Goal: Task Accomplishment & Management: Use online tool/utility

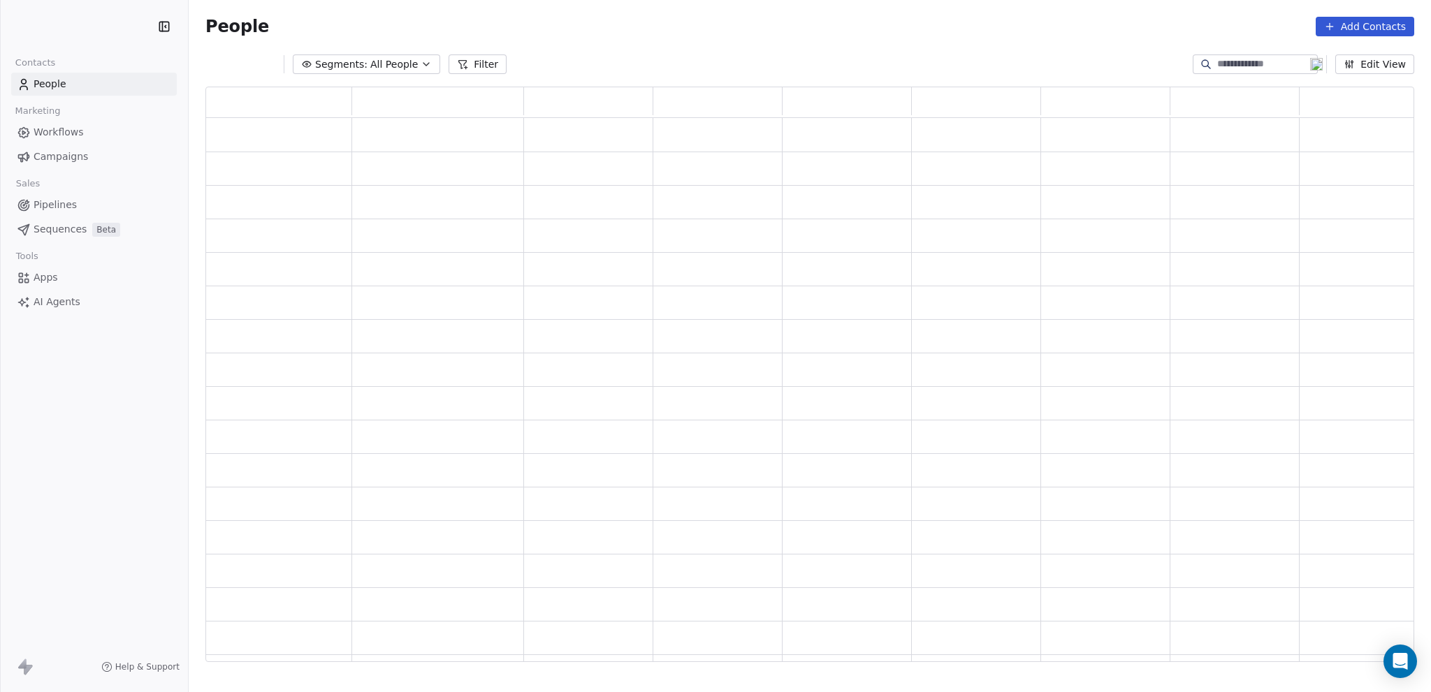
scroll to position [565, 1198]
click at [90, 24] on html "ManagedByQ (FZE) Contacts People Marketing Workflows Campaigns Sales Pipelines …" at bounding box center [715, 346] width 1431 height 692
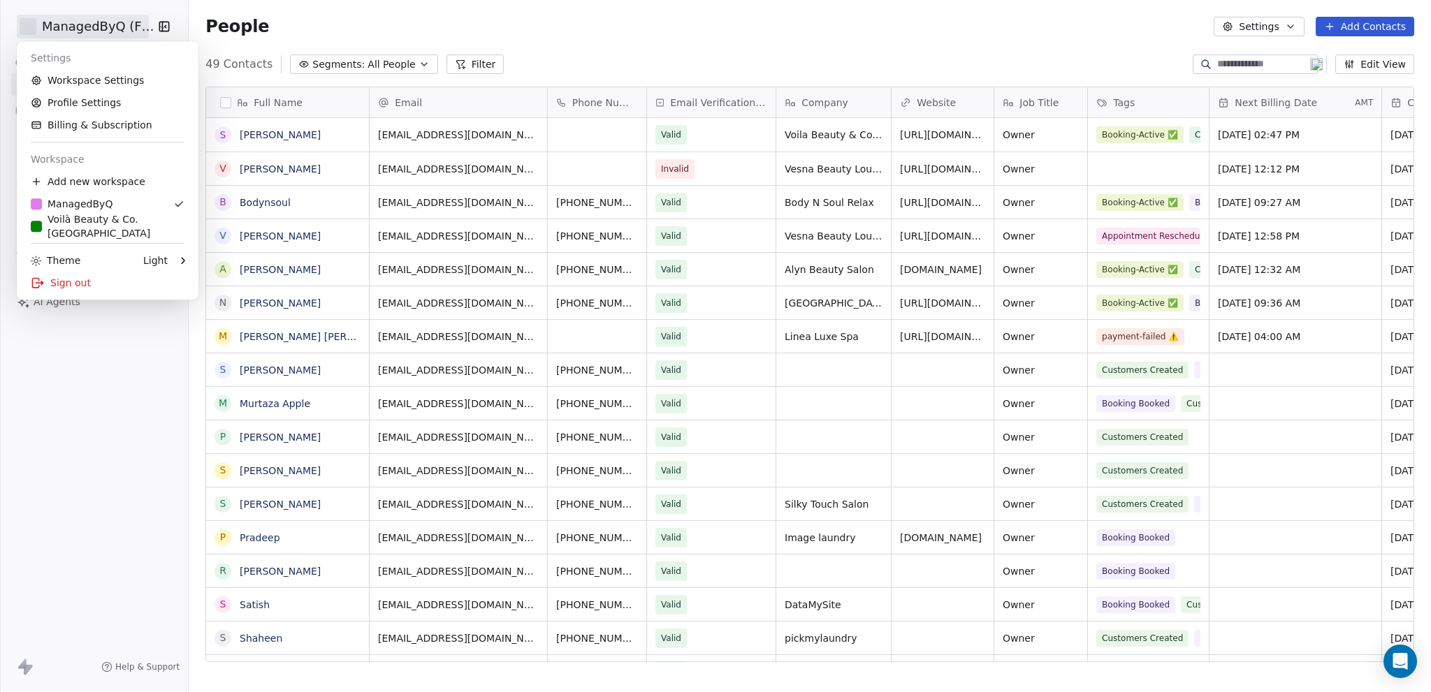
scroll to position [599, 1231]
click at [82, 231] on div "Voilà Beauty & Co. [GEOGRAPHIC_DATA]" at bounding box center [108, 226] width 154 height 28
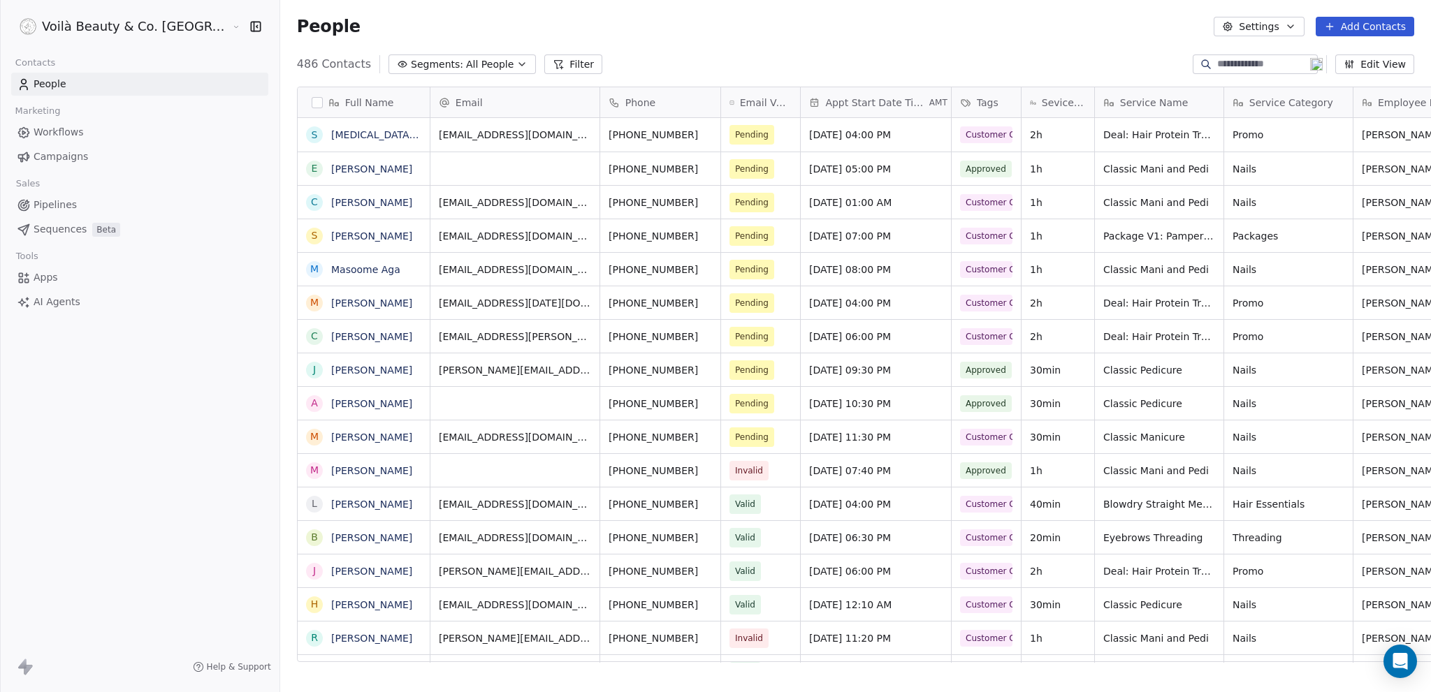
scroll to position [599, 1207]
click at [59, 229] on span "Sequences" at bounding box center [60, 229] width 53 height 15
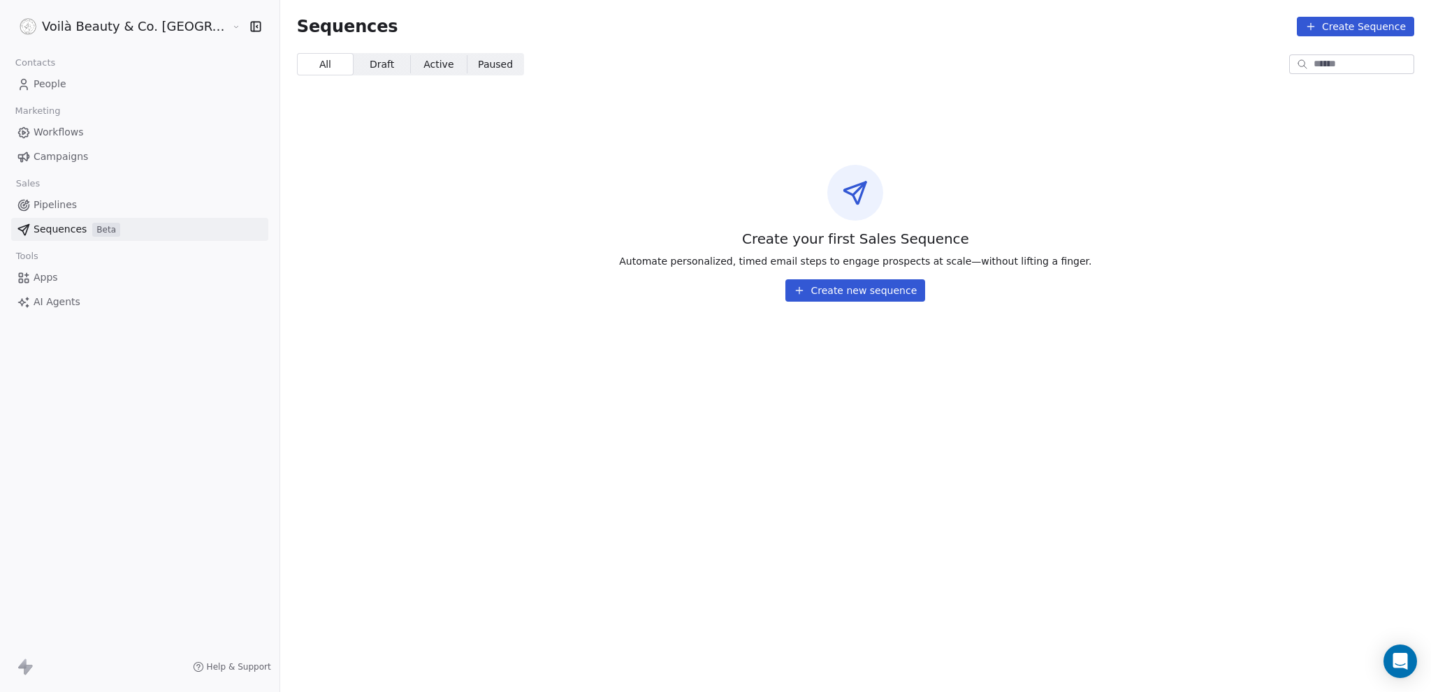
click at [48, 206] on span "Pipelines" at bounding box center [55, 205] width 43 height 15
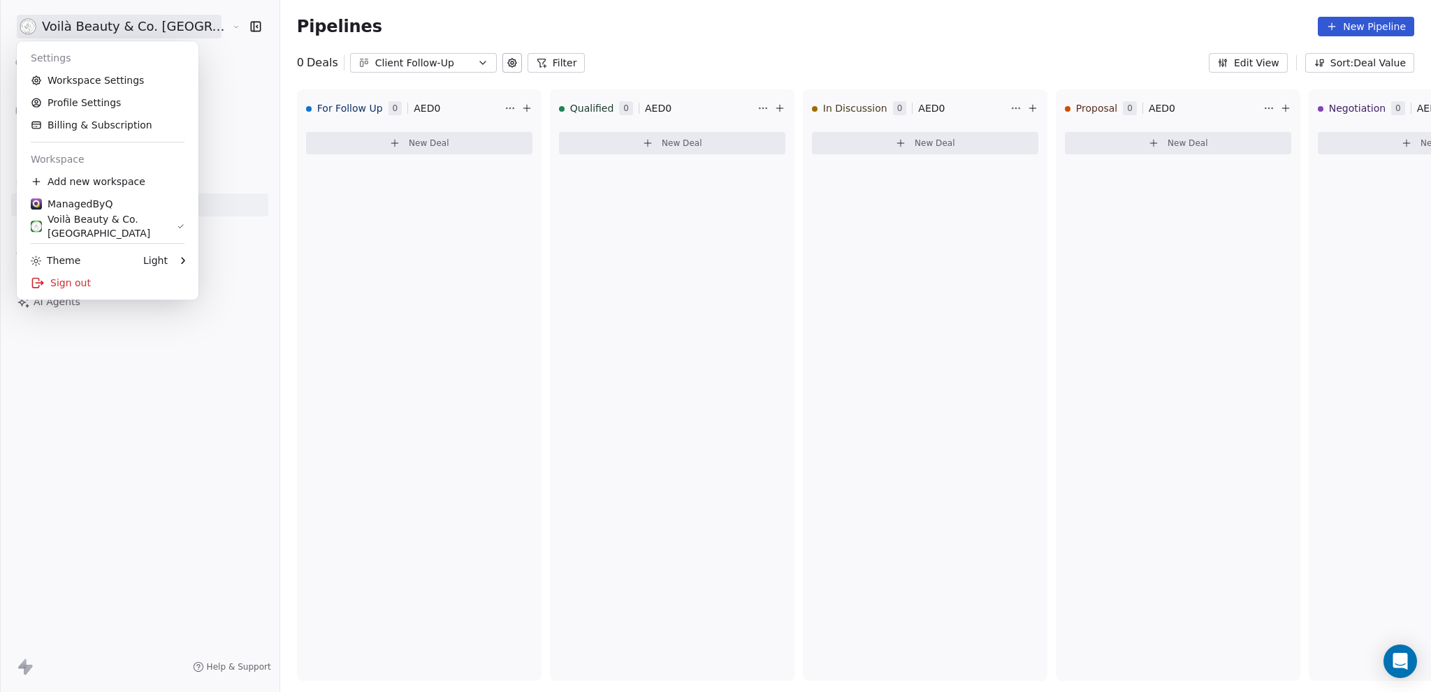
click at [96, 29] on html "Voilà Beauty & Co. Lounge Contacts People Marketing Workflows Campaigns Sales P…" at bounding box center [715, 346] width 1431 height 692
click at [81, 80] on link "Workspace Settings" at bounding box center [107, 80] width 170 height 22
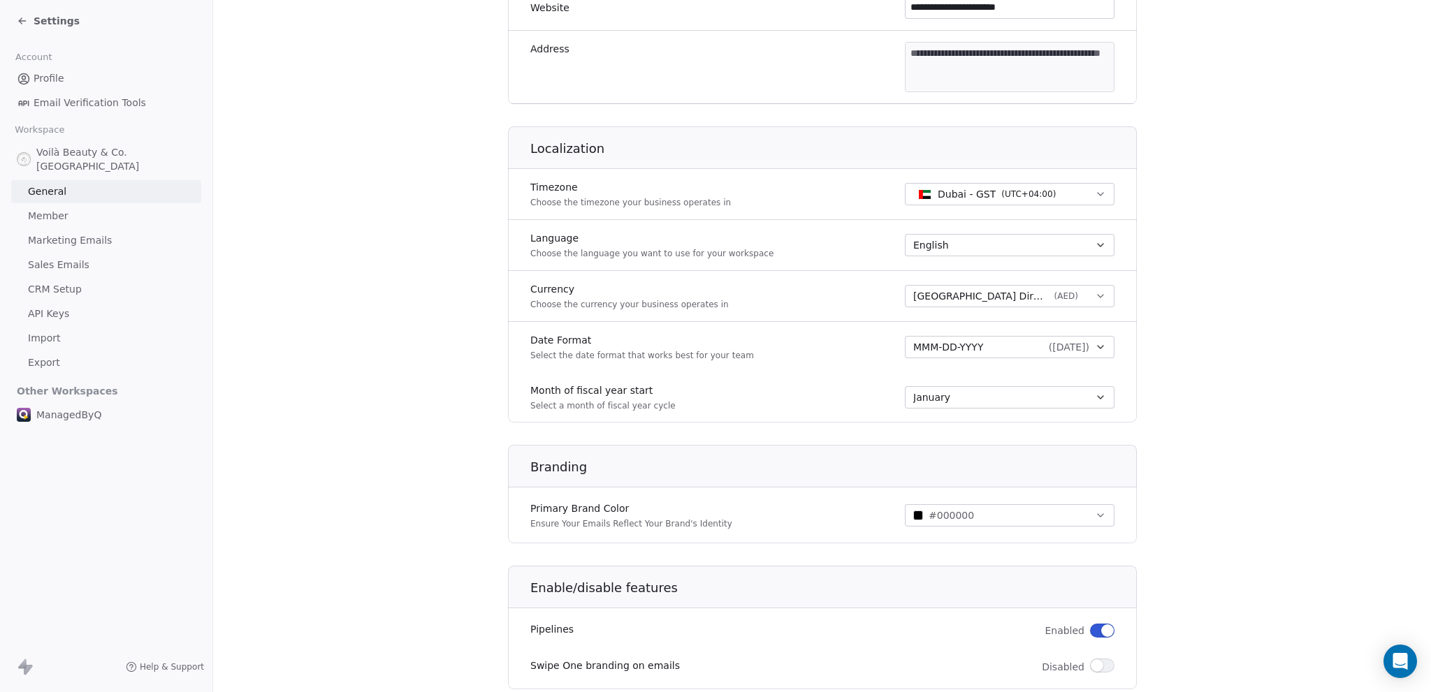
scroll to position [535, 0]
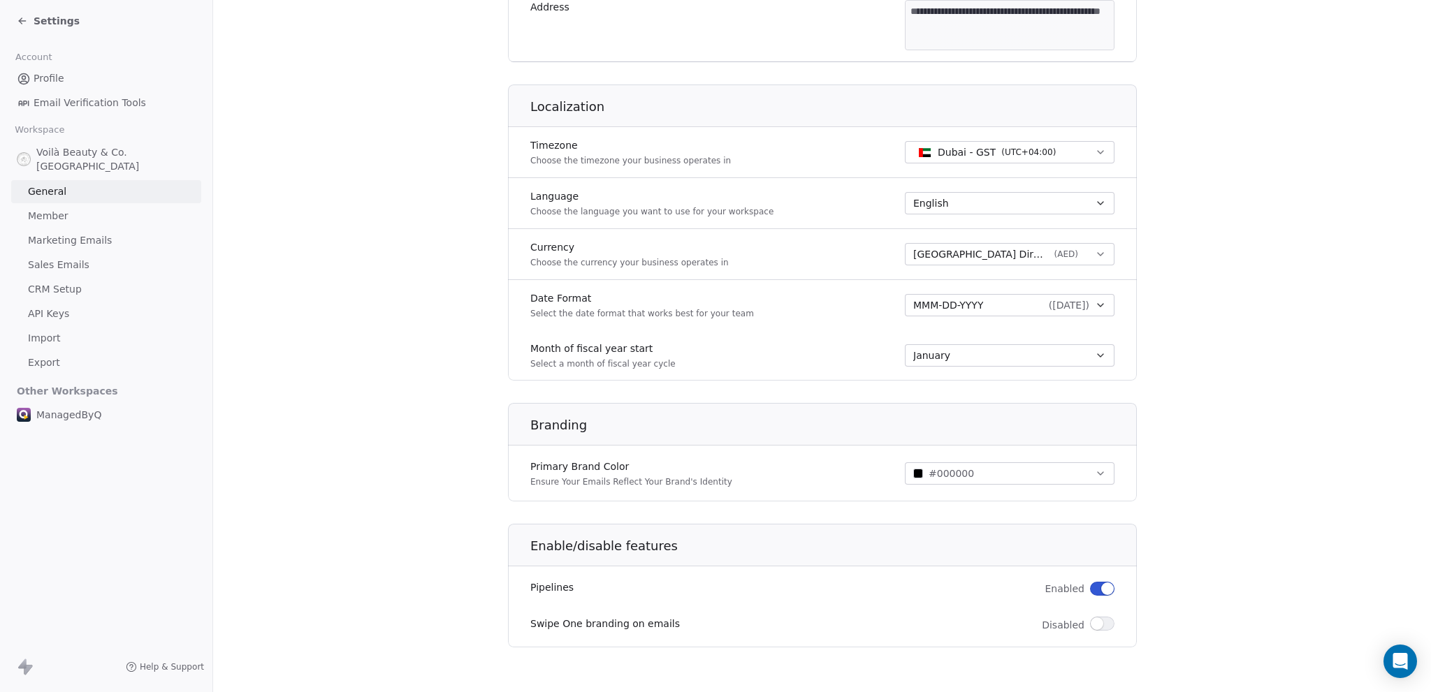
click at [1101, 588] on span "button" at bounding box center [1107, 589] width 13 height 13
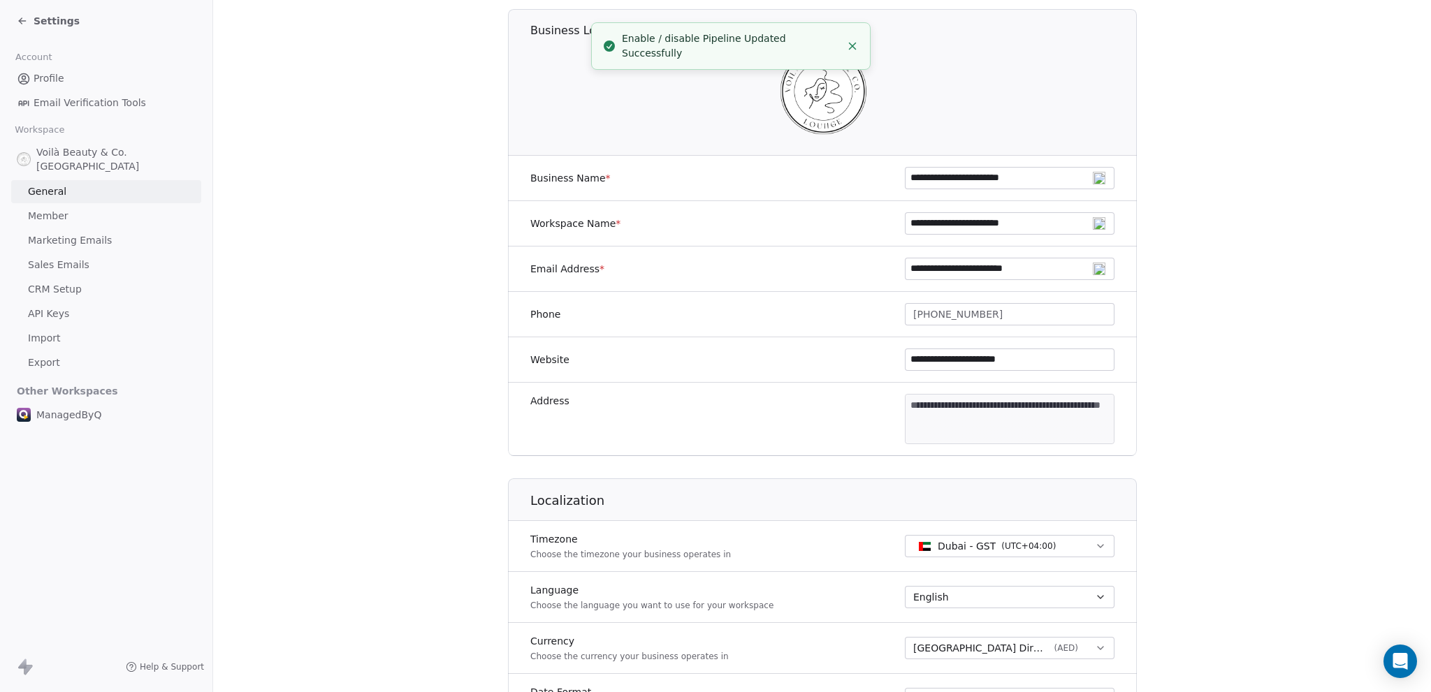
scroll to position [0, 0]
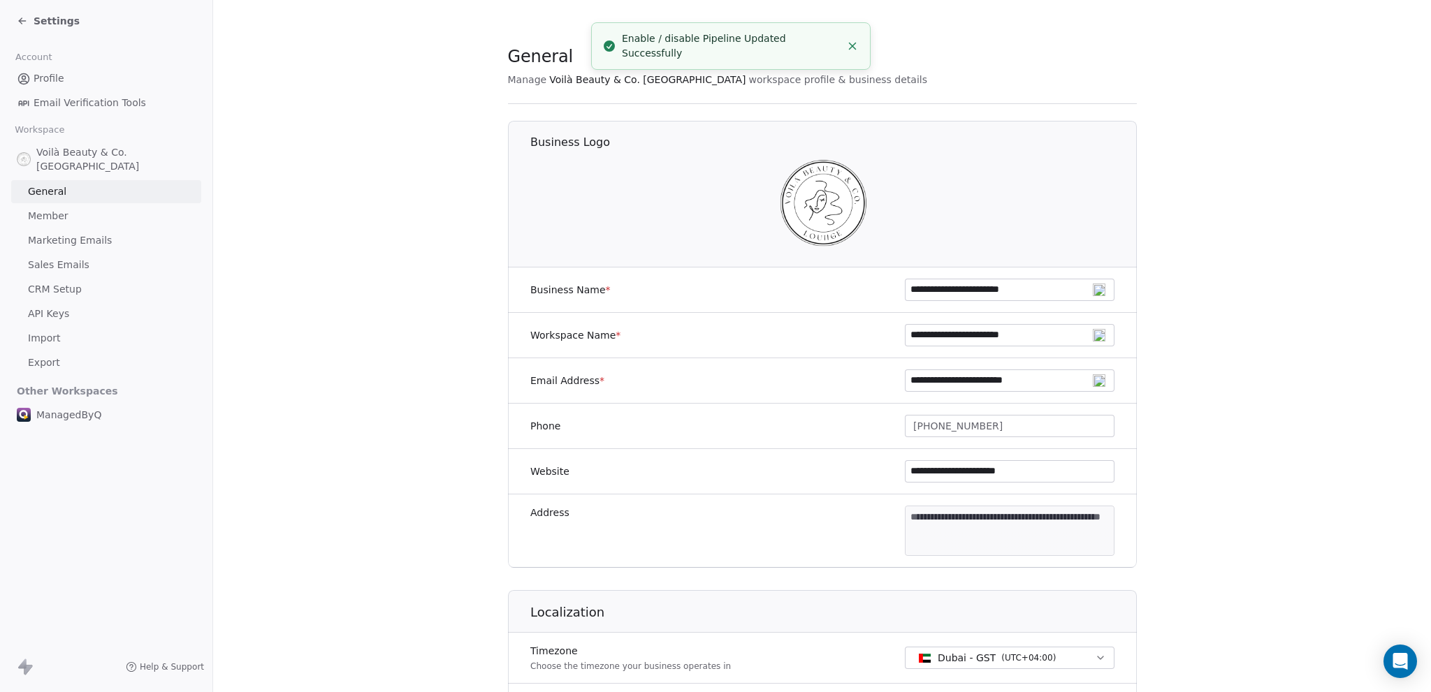
click at [24, 19] on icon at bounding box center [22, 20] width 11 height 11
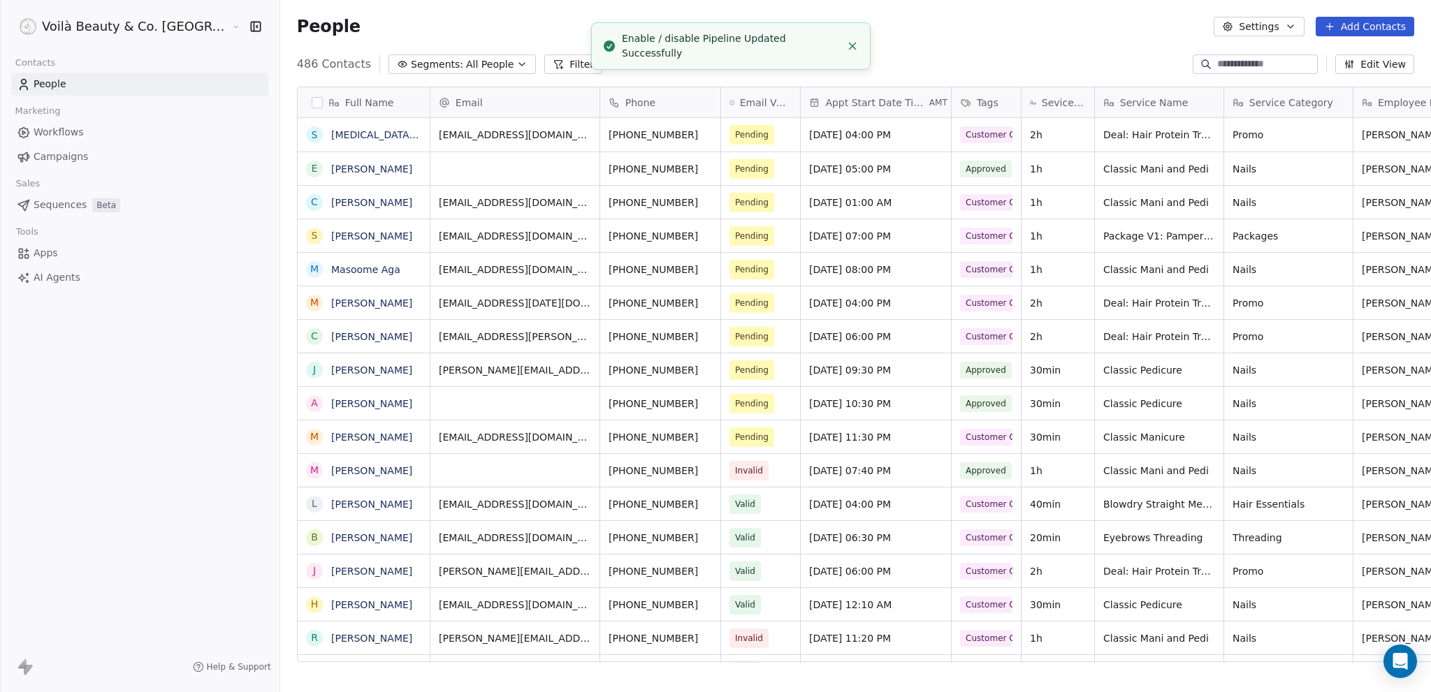
scroll to position [599, 1207]
click at [61, 157] on span "Campaigns" at bounding box center [61, 157] width 55 height 15
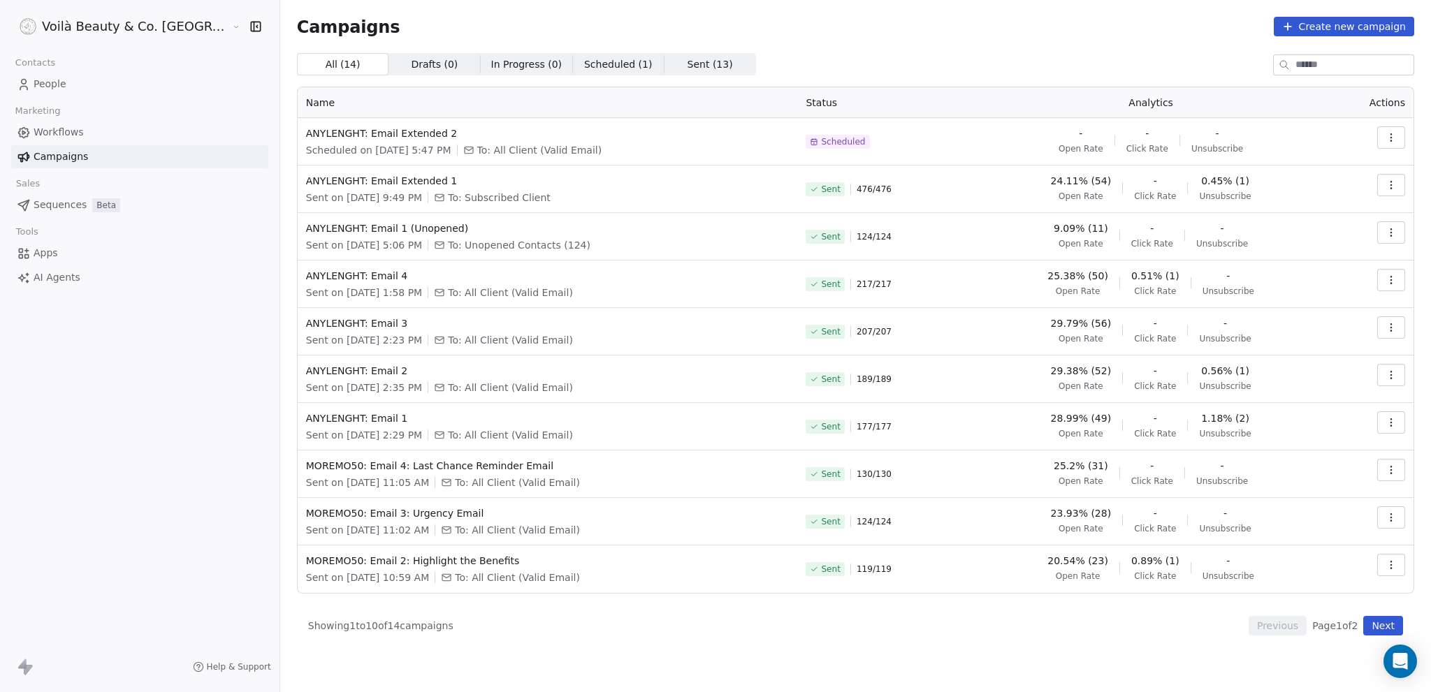
click at [1333, 25] on button "Create new campaign" at bounding box center [1344, 27] width 140 height 20
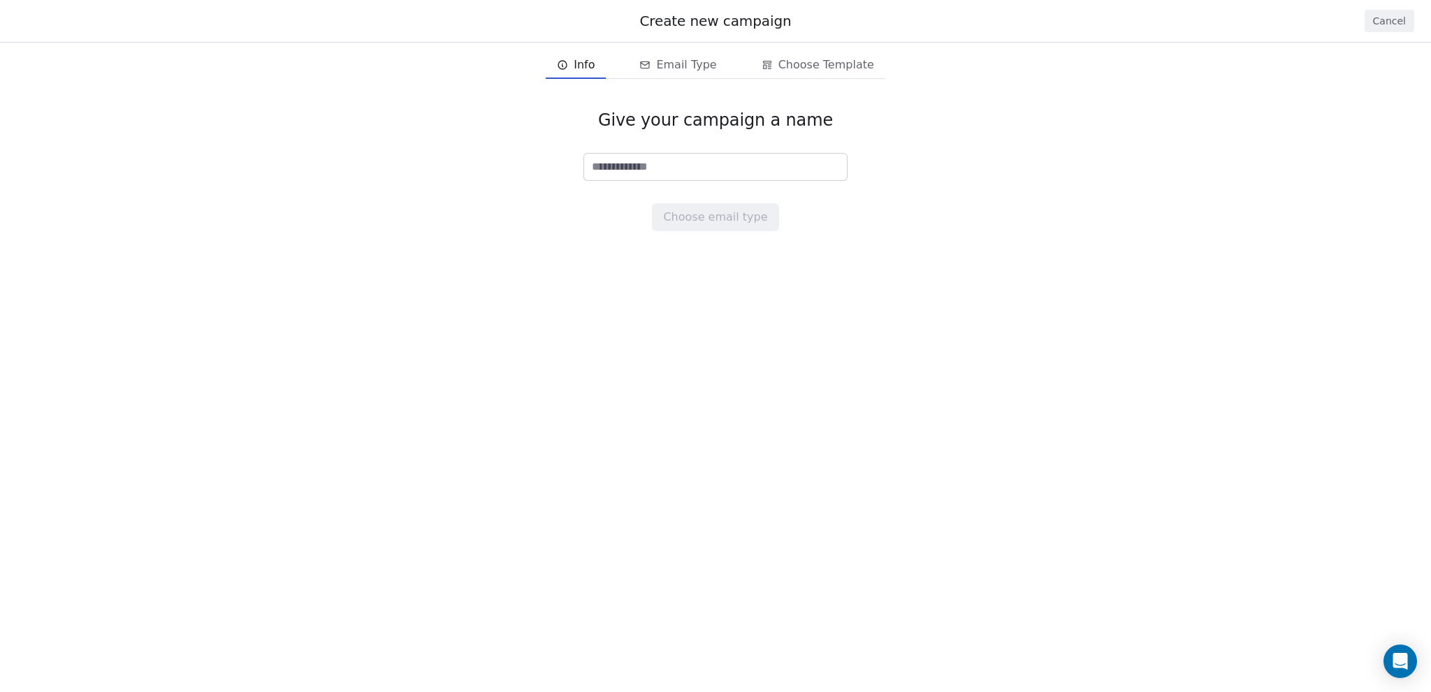
click at [679, 159] on input at bounding box center [715, 167] width 263 height 27
type input "****"
click at [725, 217] on button "Choose email type" at bounding box center [715, 217] width 126 height 28
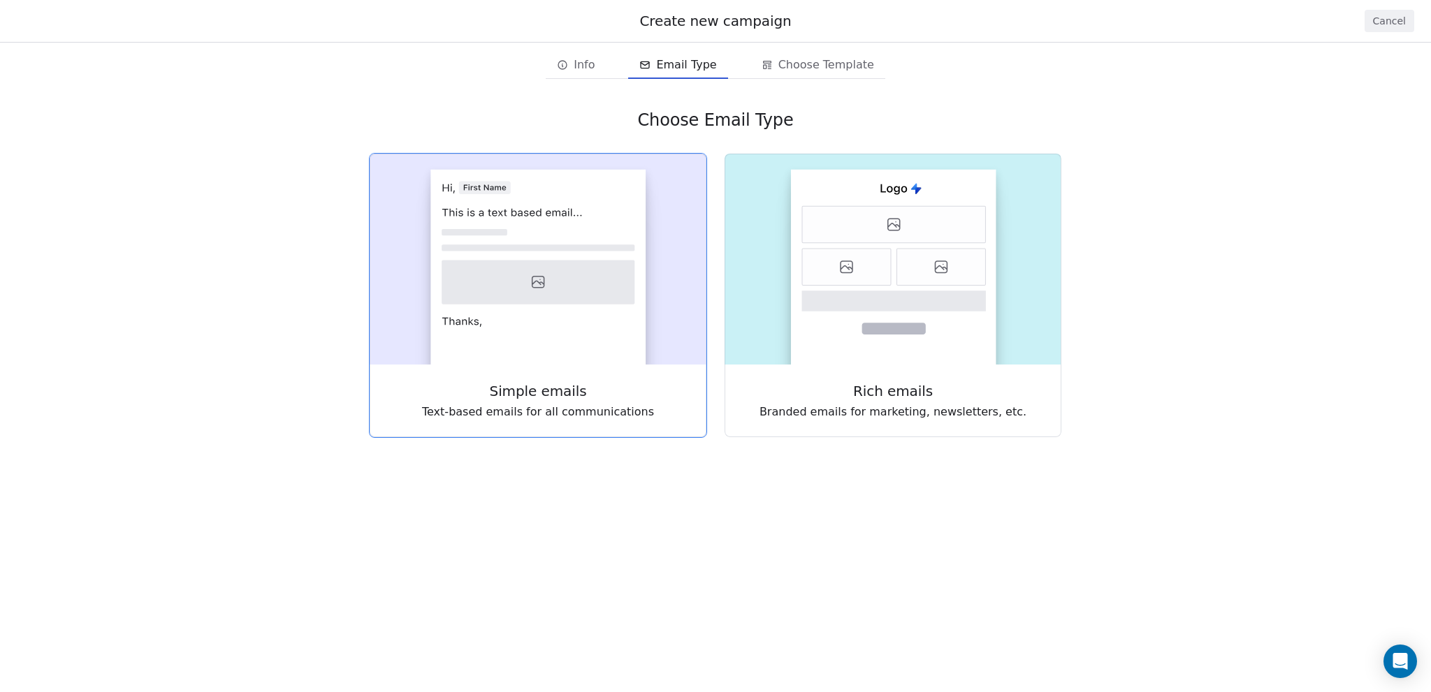
click at [537, 265] on icon at bounding box center [538, 283] width 193 height 44
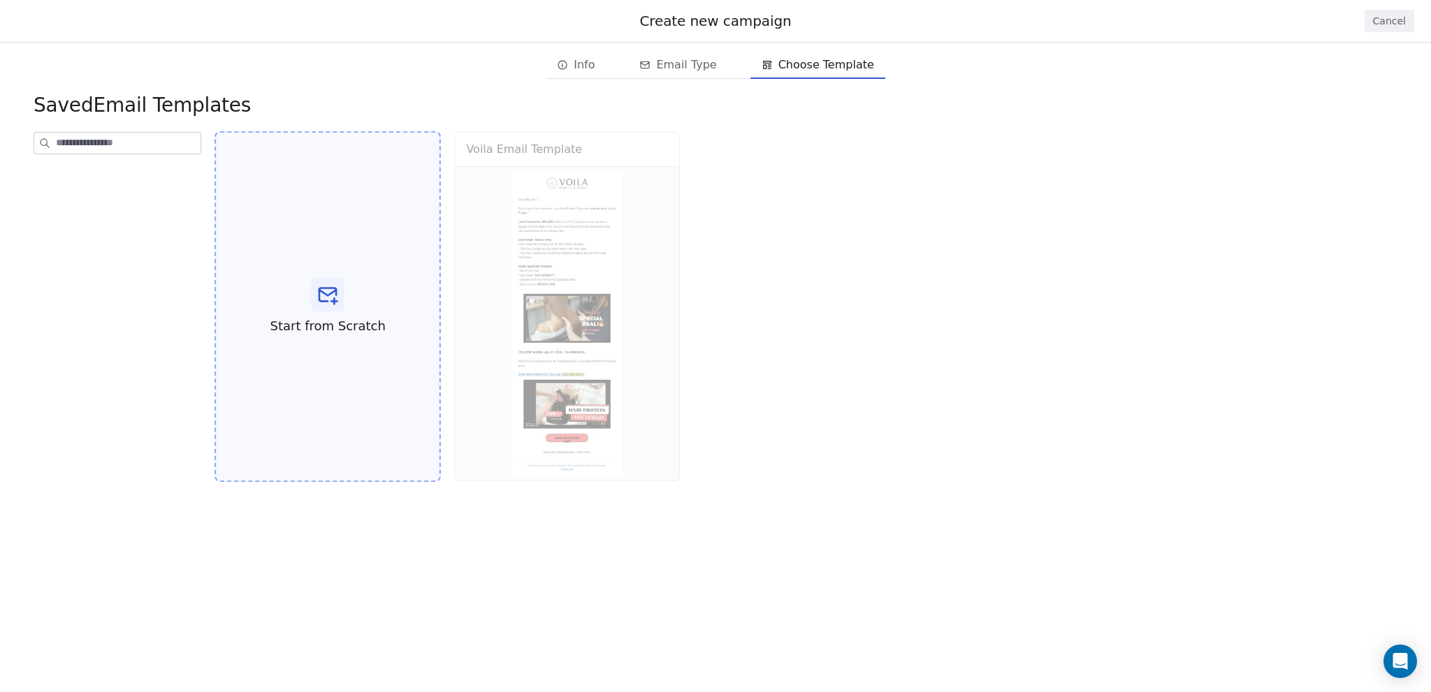
click at [335, 306] on icon at bounding box center [328, 295] width 22 height 22
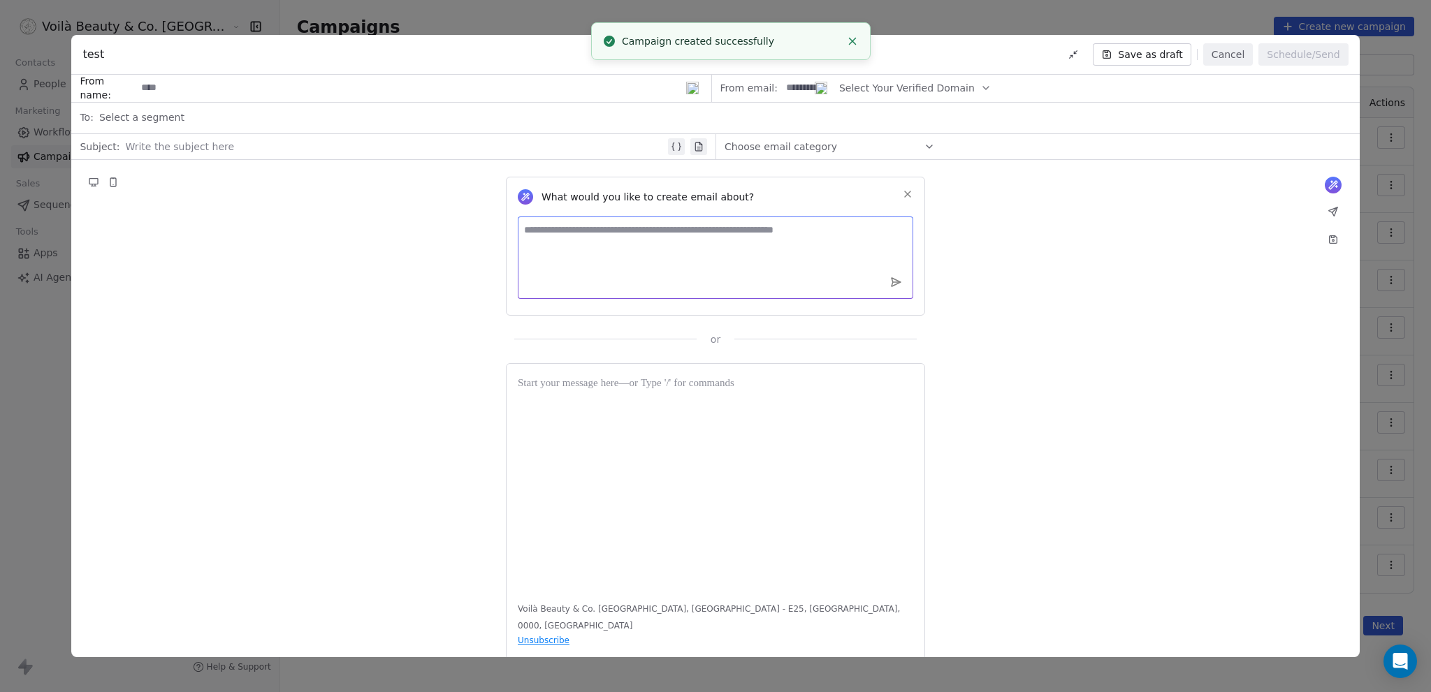
click at [600, 262] on textarea at bounding box center [716, 258] width 396 height 82
click at [86, 170] on div "What would you like to create email about? or" at bounding box center [715, 253] width 1288 height 187
click at [95, 181] on icon at bounding box center [93, 181] width 8 height 6
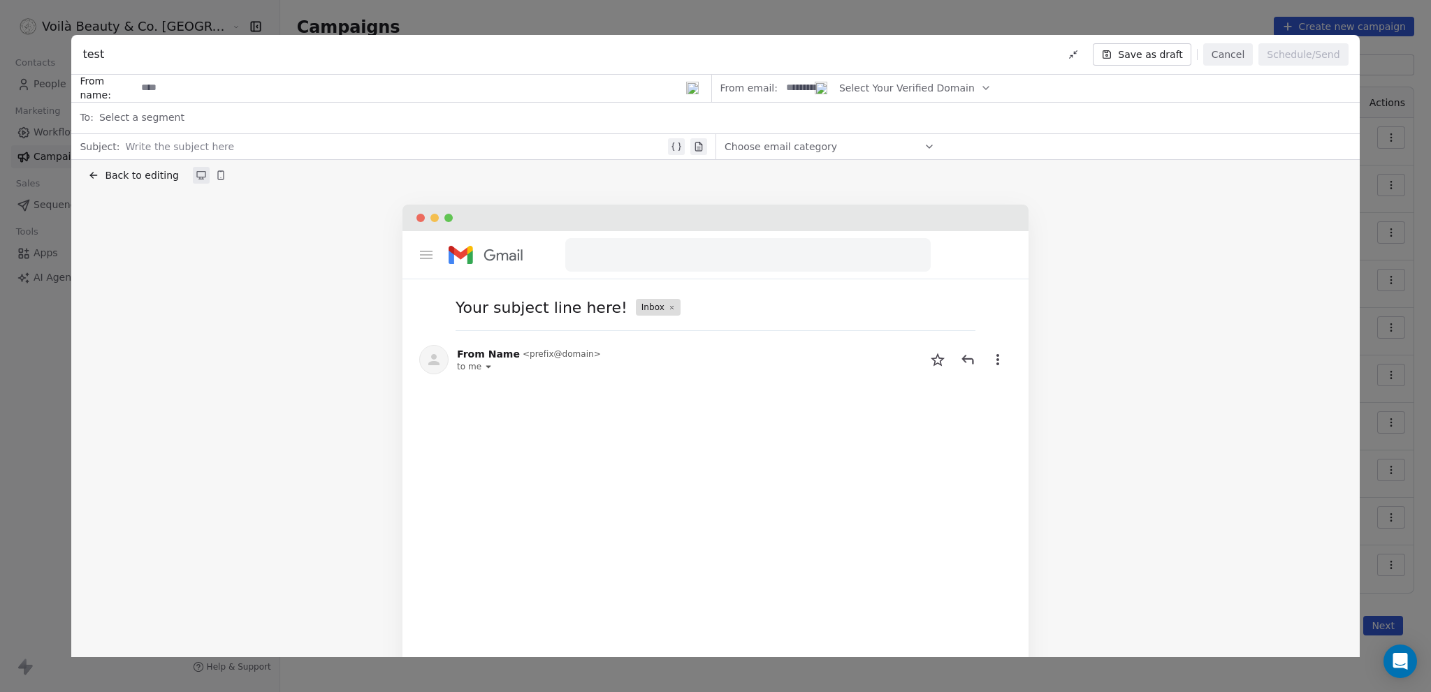
click at [102, 175] on button "Back to editing" at bounding box center [133, 176] width 96 height 20
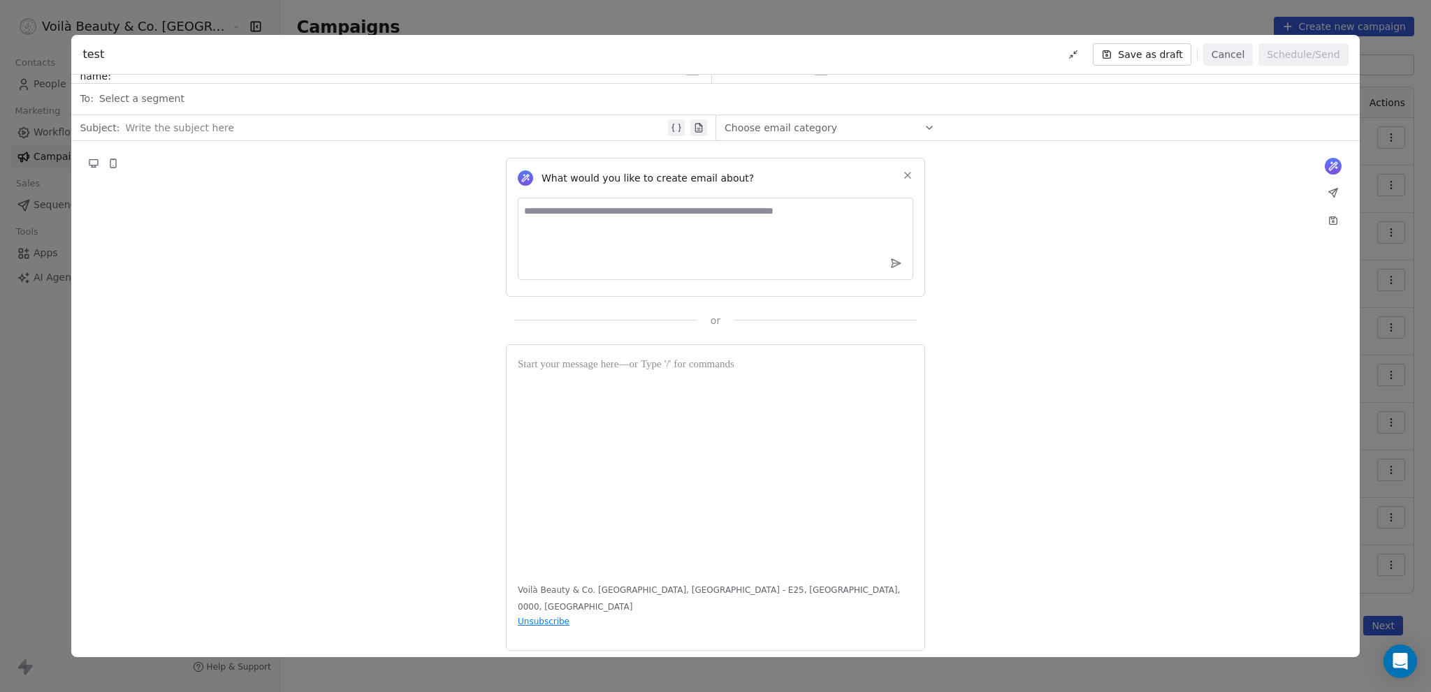
scroll to position [29, 0]
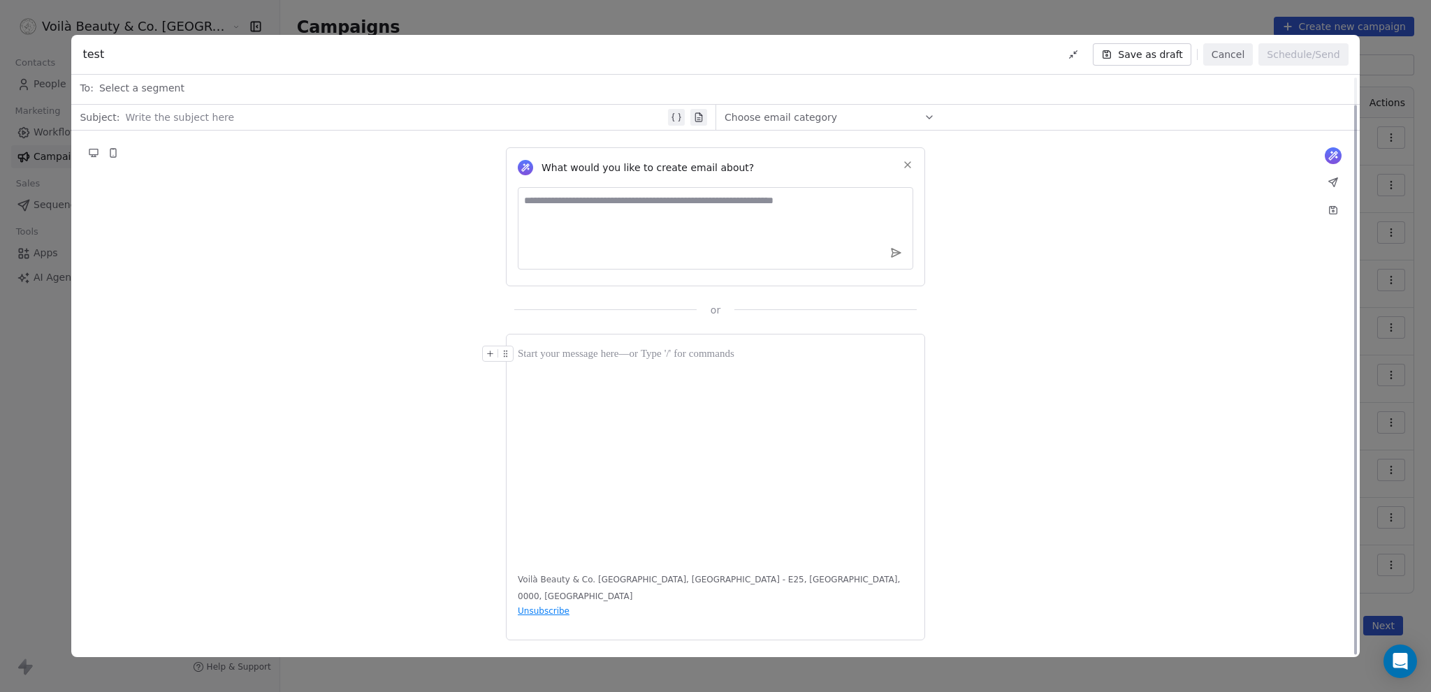
click at [648, 419] on div at bounding box center [716, 453] width 396 height 215
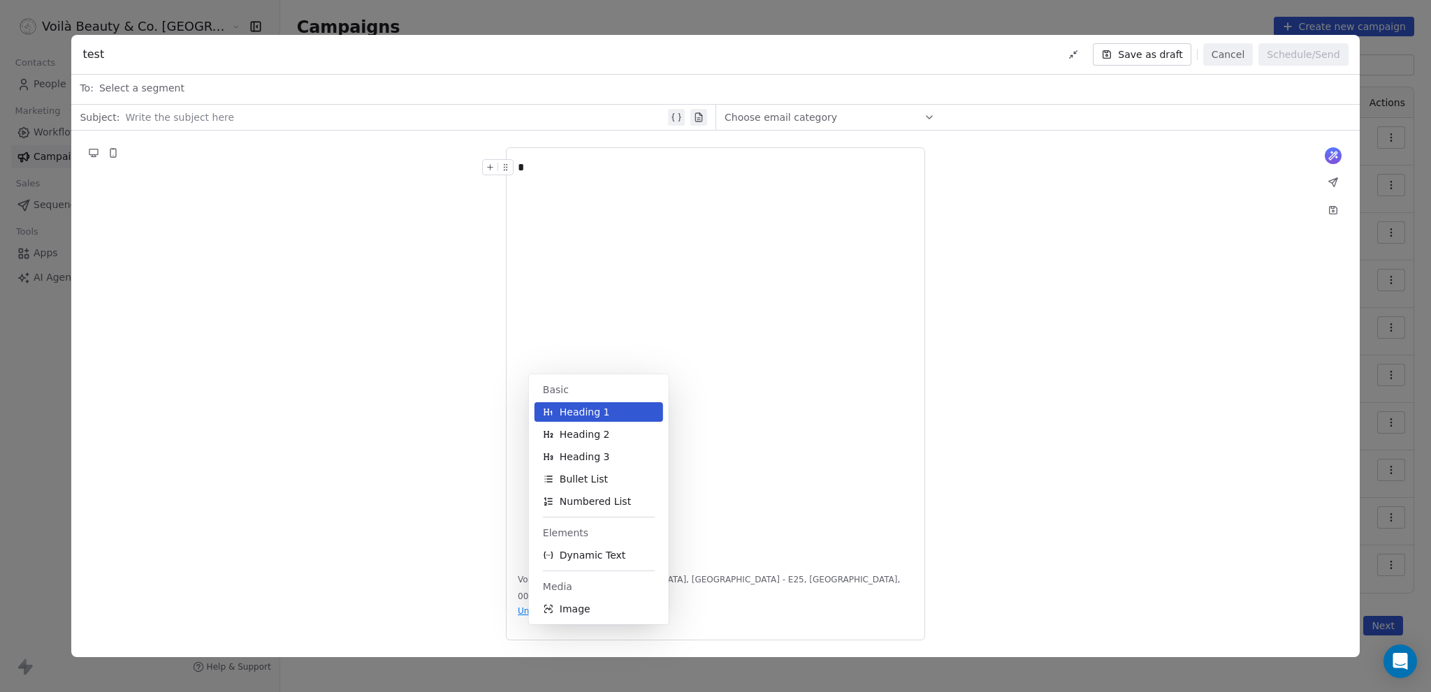
scroll to position [0, 0]
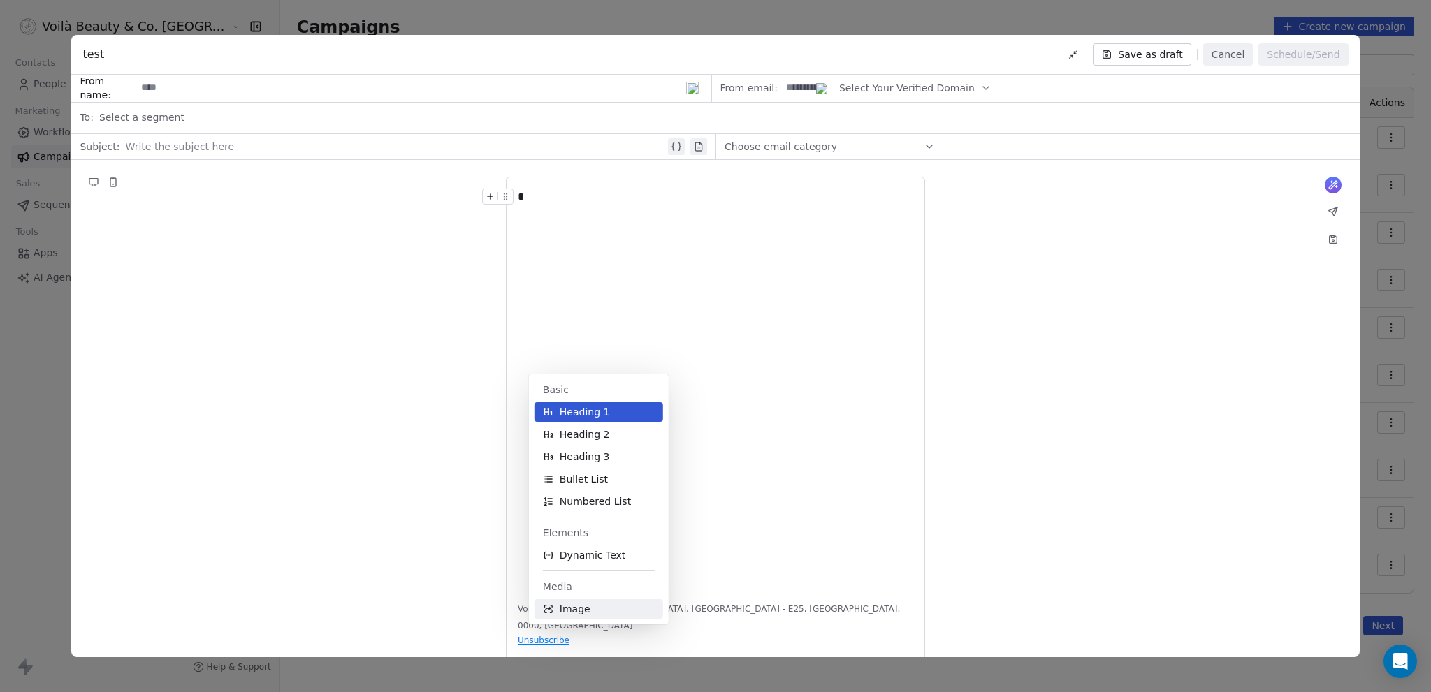
click at [569, 609] on span "Image" at bounding box center [575, 609] width 31 height 14
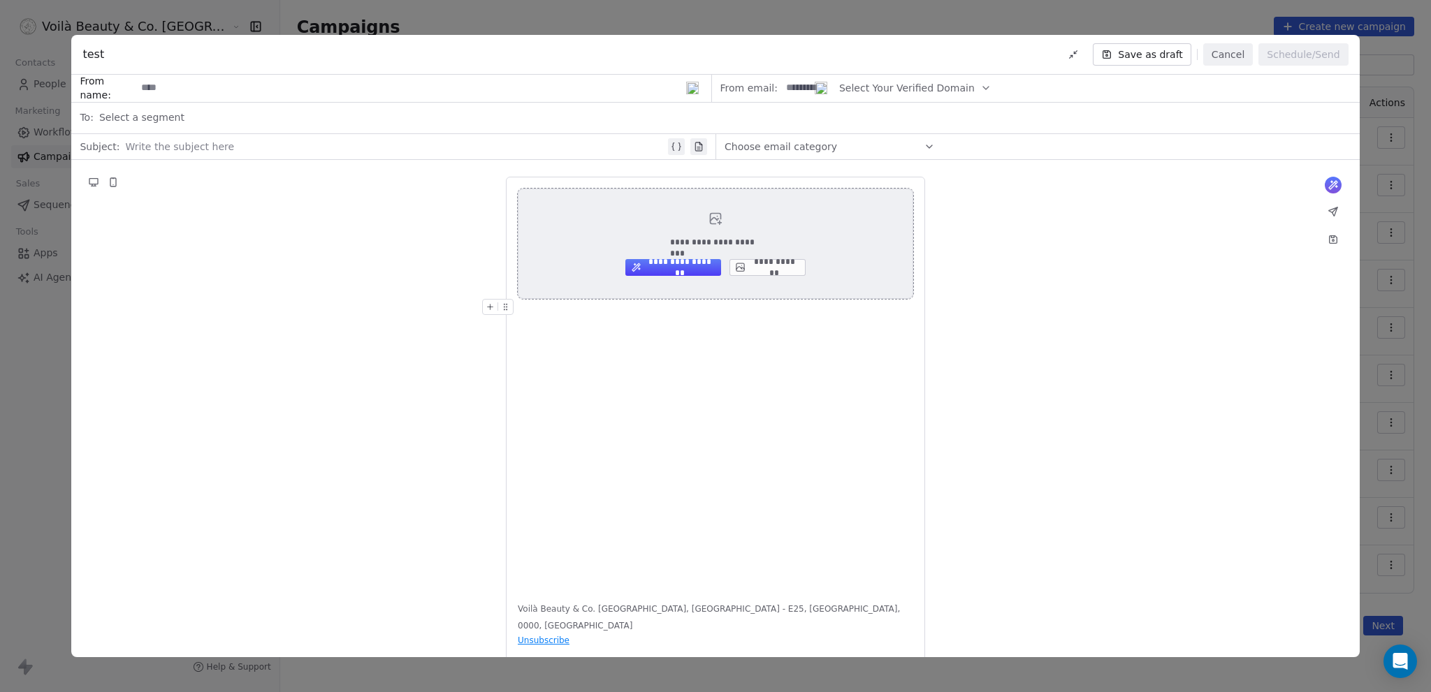
click at [760, 266] on button "**********" at bounding box center [768, 267] width 76 height 17
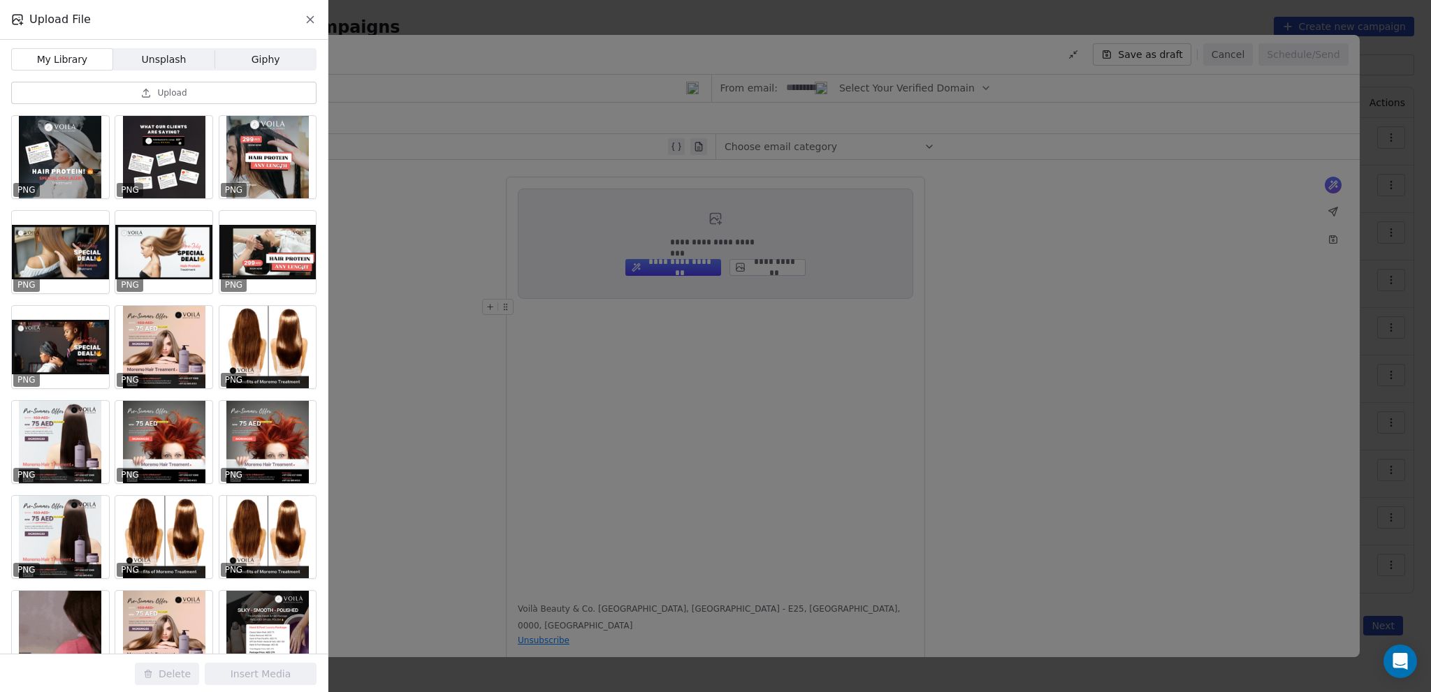
click at [280, 55] on span "Giphy Giphy" at bounding box center [266, 59] width 102 height 22
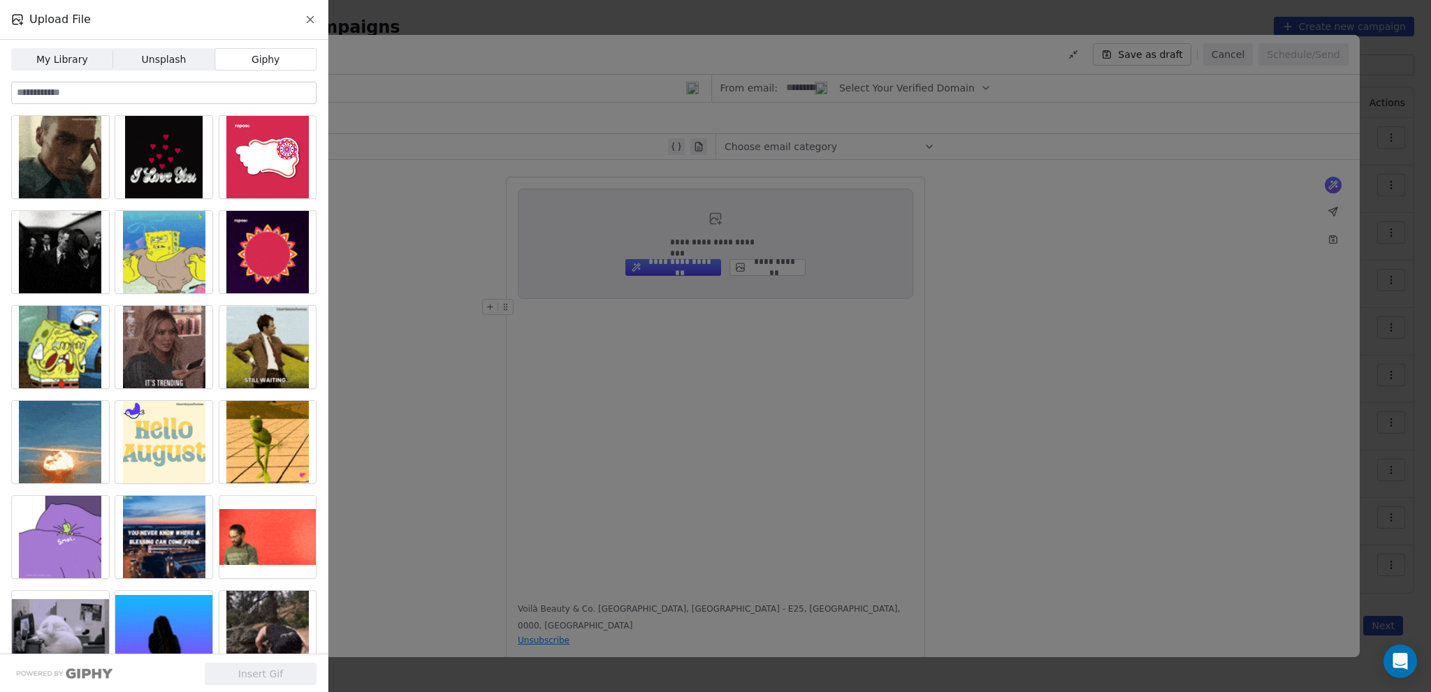
click at [69, 62] on span "My Library" at bounding box center [62, 59] width 52 height 15
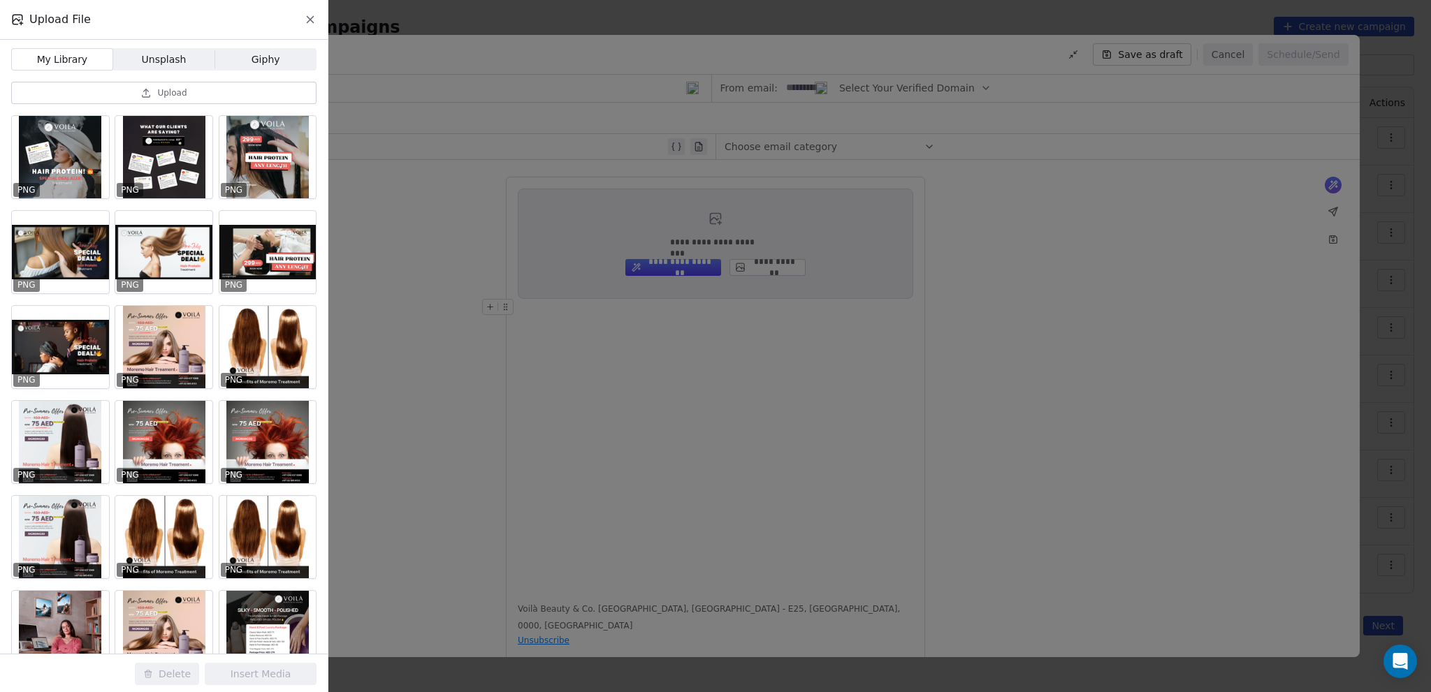
click at [201, 86] on button "Upload" at bounding box center [163, 93] width 305 height 22
click at [250, 58] on span "Giphy Giphy" at bounding box center [266, 59] width 102 height 22
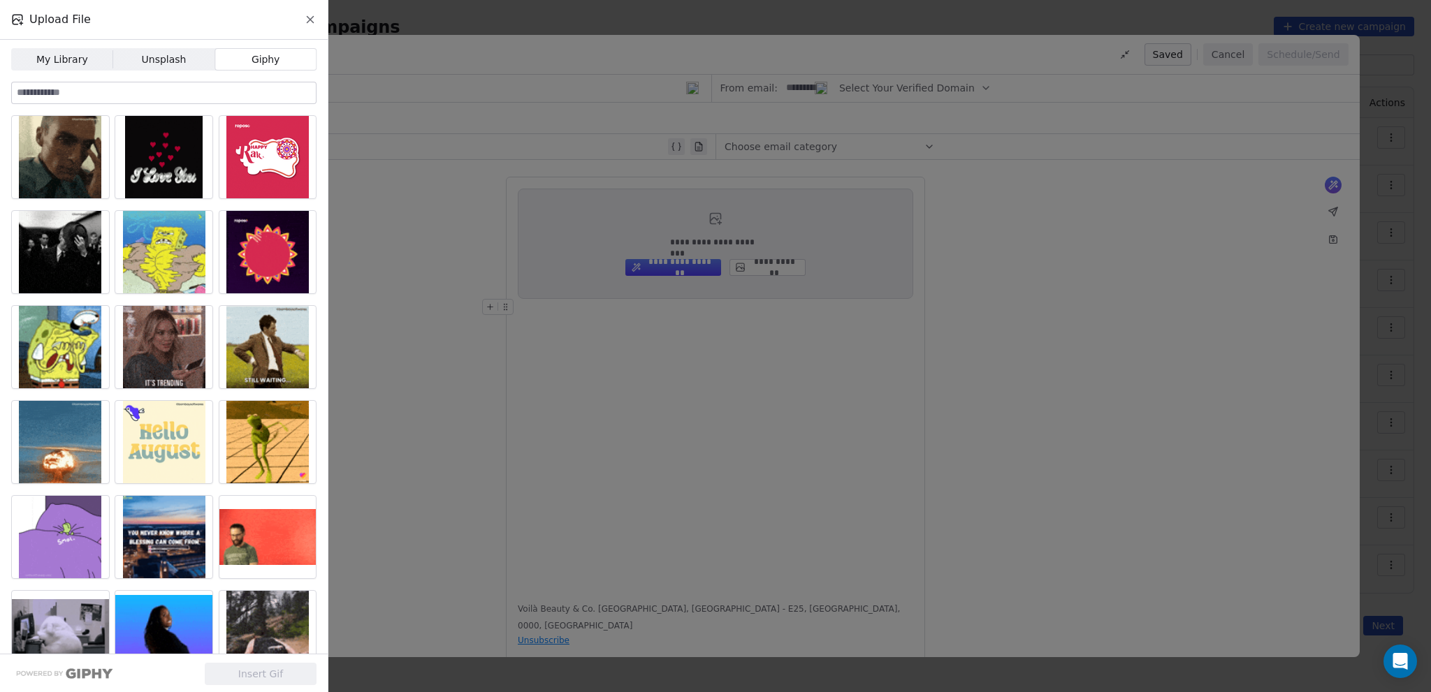
click at [60, 64] on span "My Library" at bounding box center [62, 59] width 52 height 15
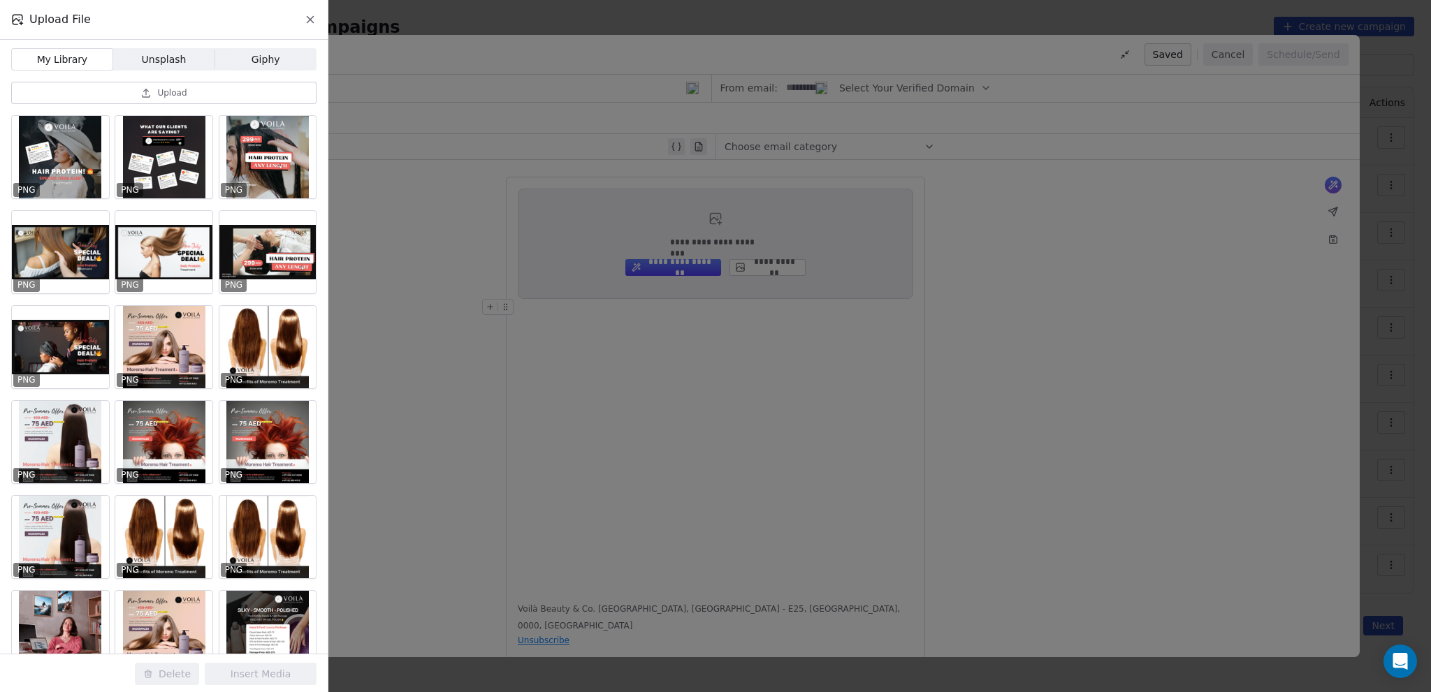
click at [169, 89] on span "Upload" at bounding box center [171, 92] width 29 height 11
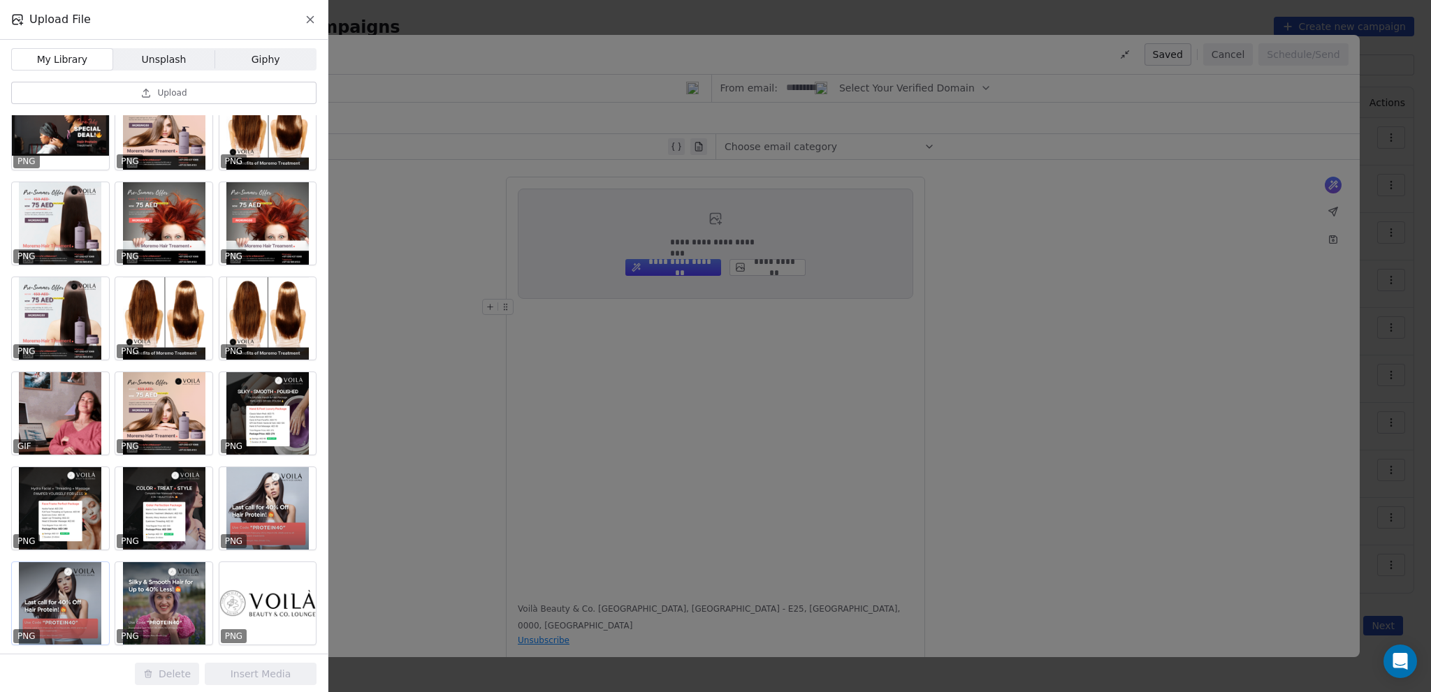
click at [50, 600] on div at bounding box center [60, 604] width 97 height 82
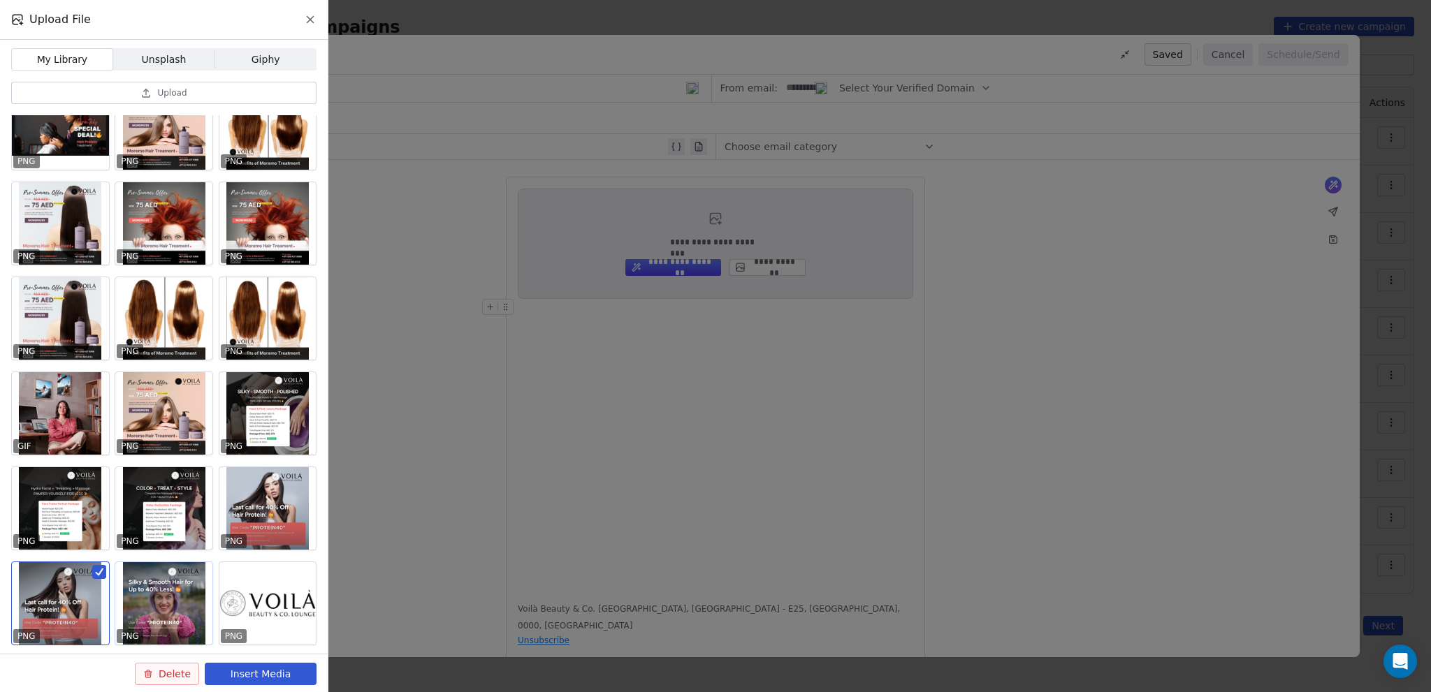
click at [140, 588] on div at bounding box center [163, 604] width 97 height 82
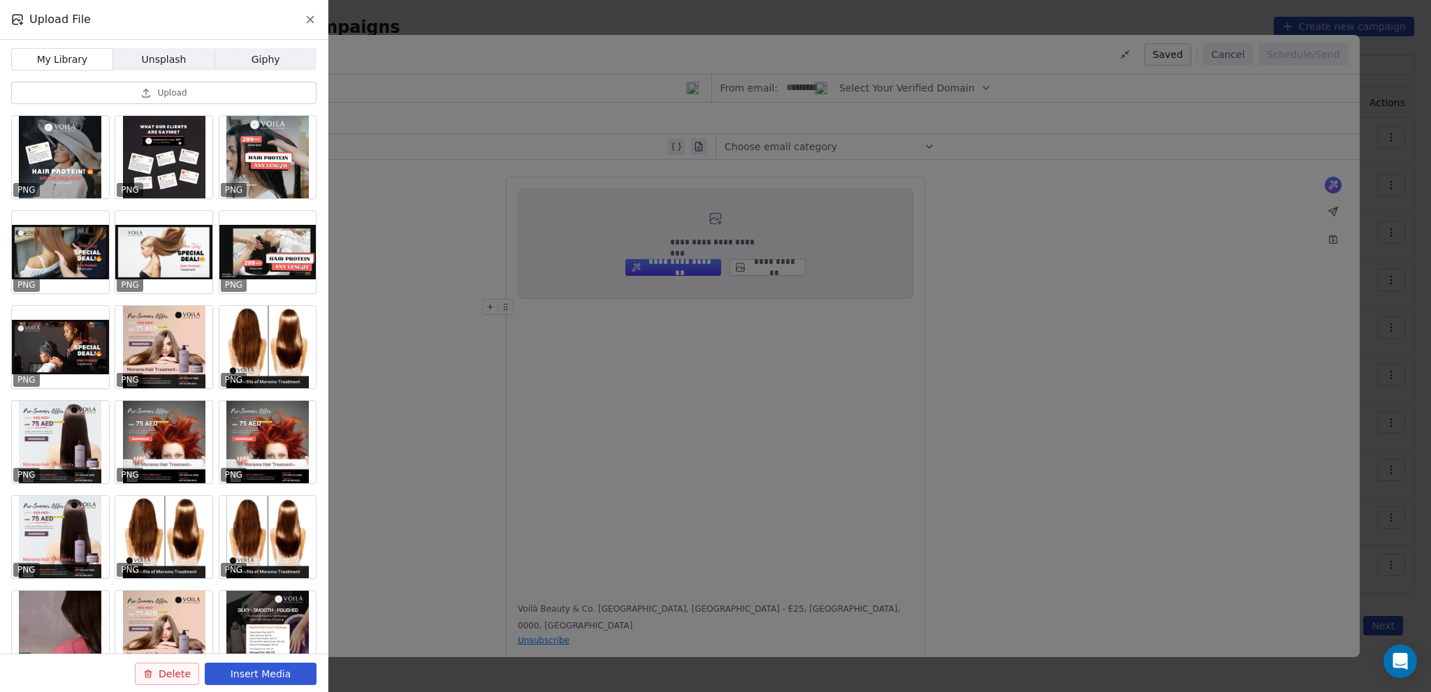
click at [166, 95] on span "Upload" at bounding box center [171, 92] width 29 height 11
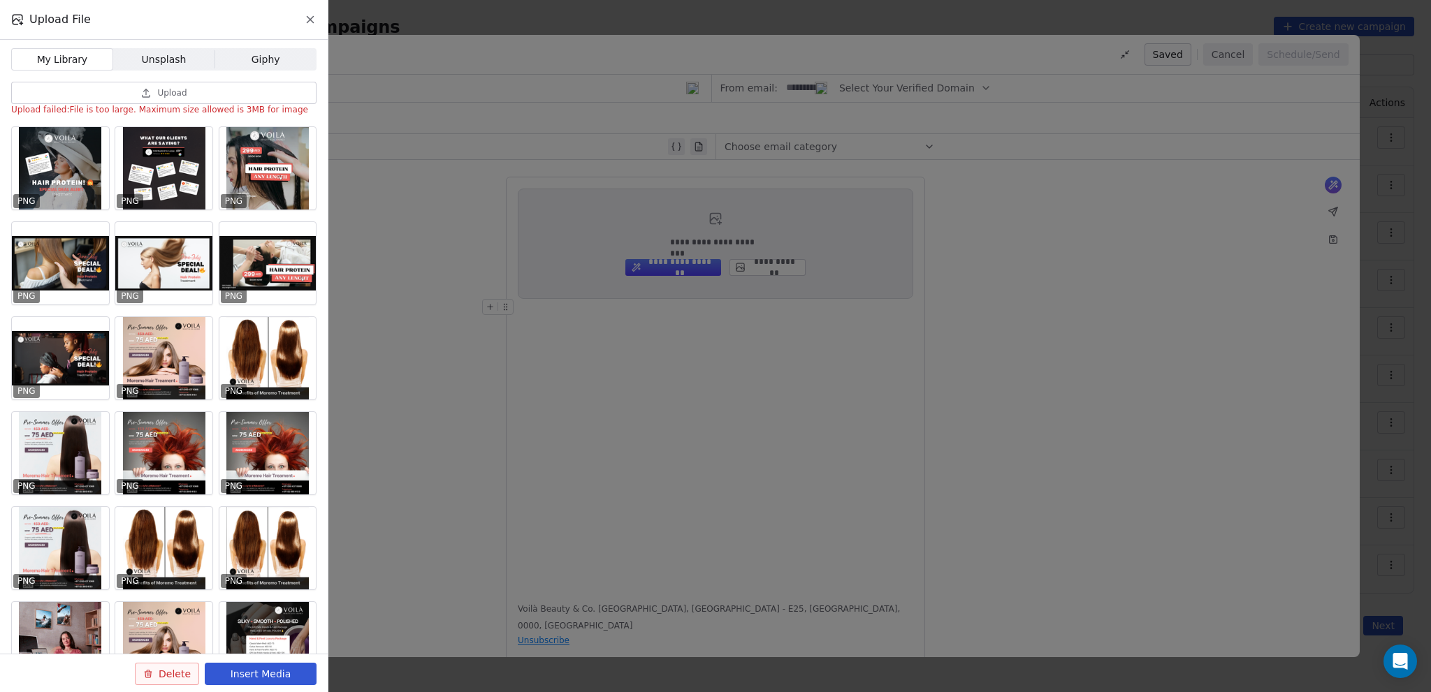
click at [173, 86] on button "Upload" at bounding box center [163, 93] width 305 height 22
click at [310, 18] on icon at bounding box center [310, 19] width 13 height 13
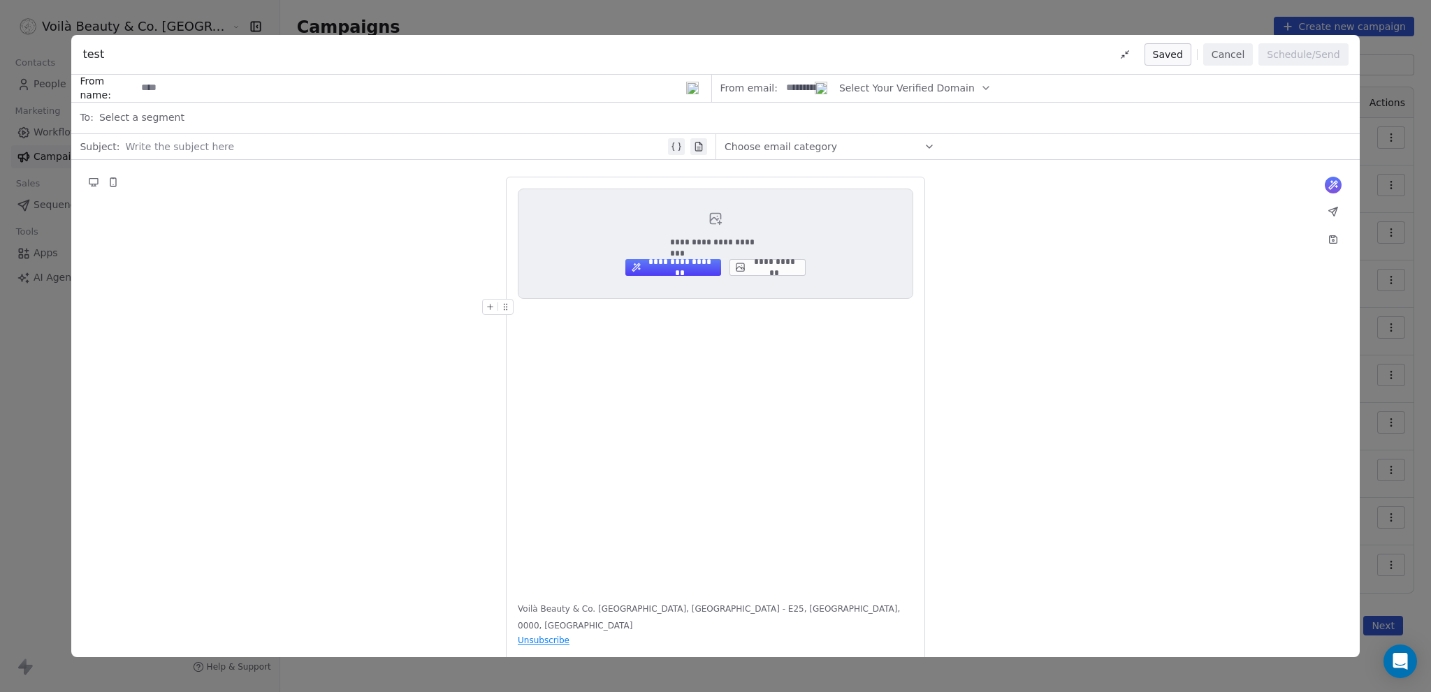
click at [385, 179] on div "**********" at bounding box center [715, 424] width 1288 height 528
click at [693, 402] on div "**********" at bounding box center [716, 390] width 396 height 402
click at [763, 265] on button "**********" at bounding box center [768, 267] width 76 height 17
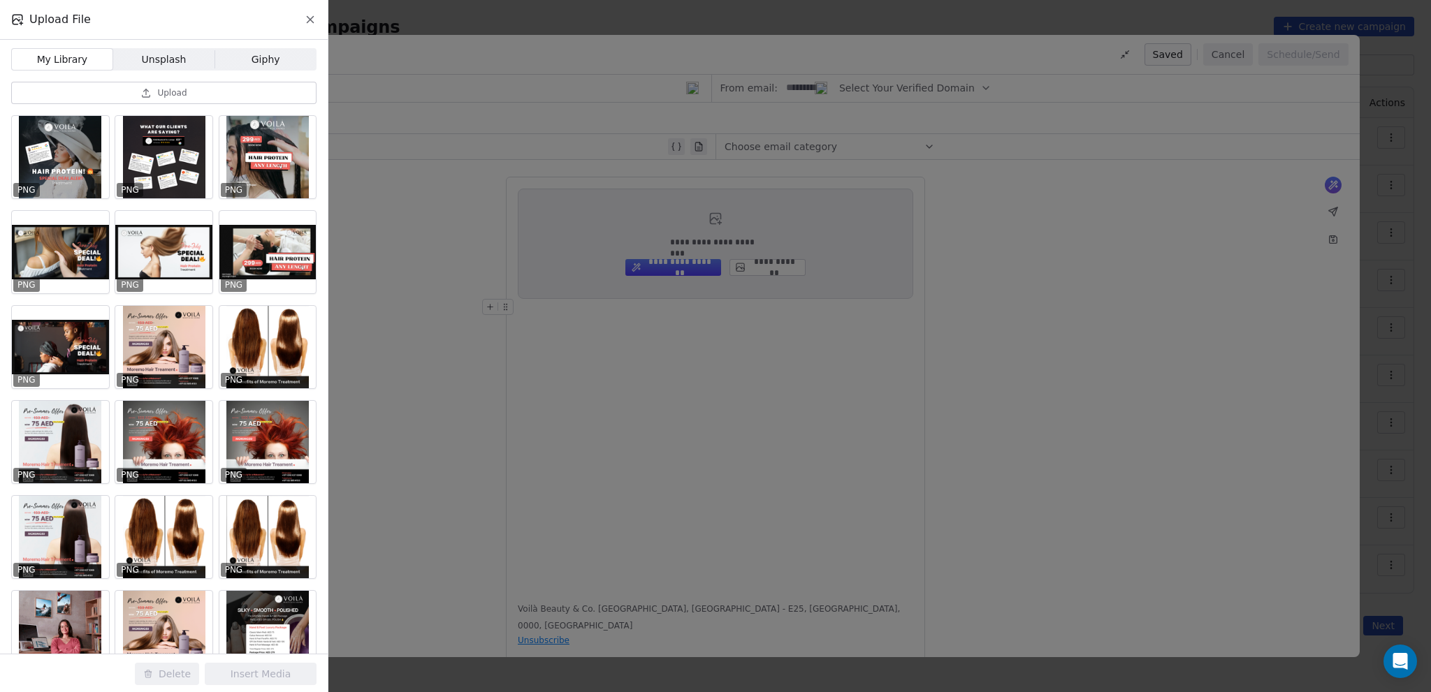
click at [165, 87] on button "Upload" at bounding box center [163, 93] width 305 height 22
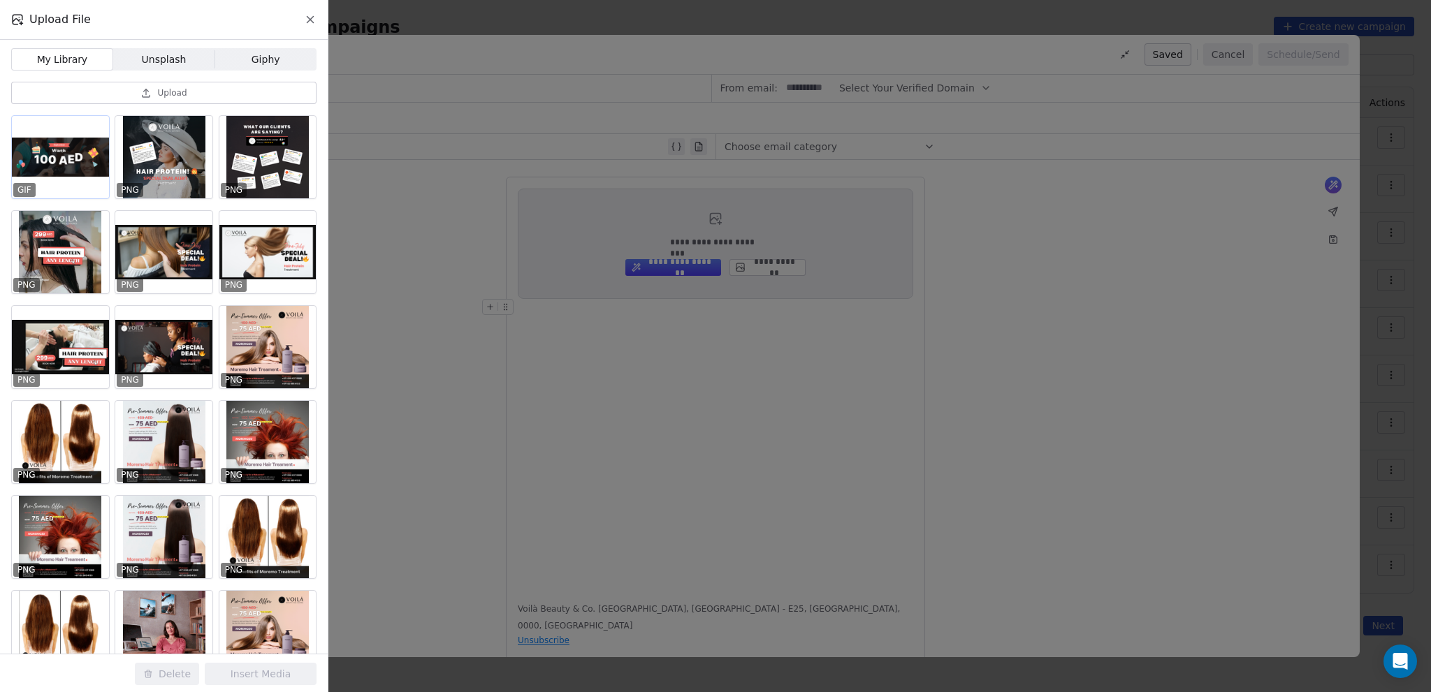
click at [45, 151] on div at bounding box center [60, 157] width 97 height 82
click at [268, 675] on button "Insert Media" at bounding box center [261, 674] width 112 height 22
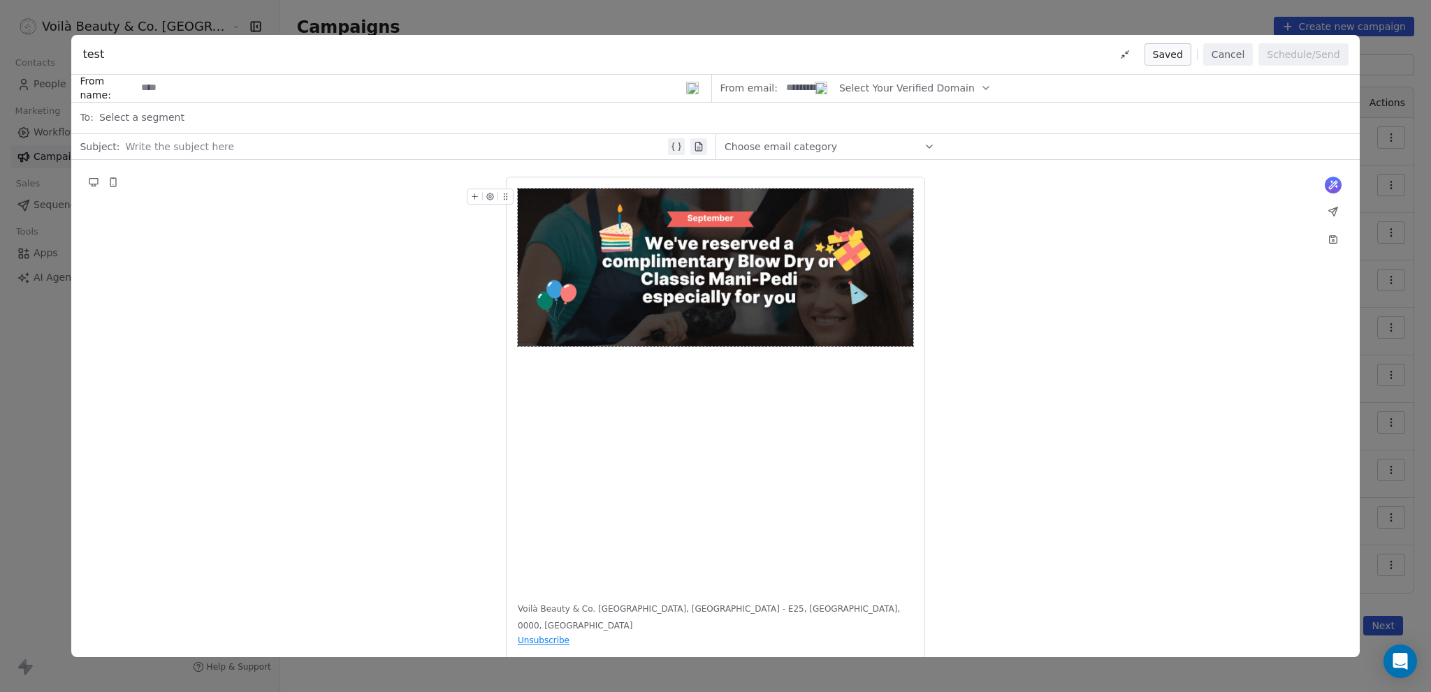
click at [1228, 52] on button "Cancel" at bounding box center [1228, 54] width 50 height 22
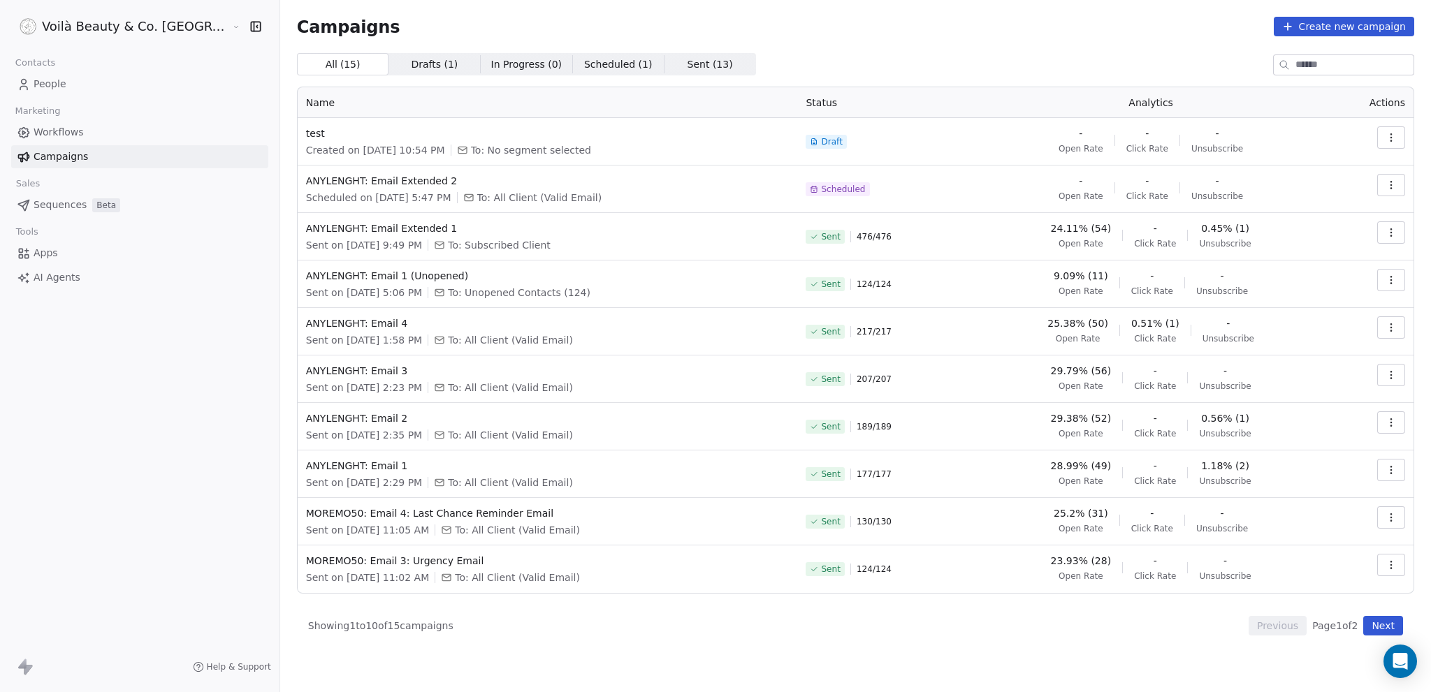
click at [1393, 136] on icon "button" at bounding box center [1391, 137] width 11 height 11
click at [1305, 236] on span "Delete" at bounding box center [1298, 236] width 37 height 17
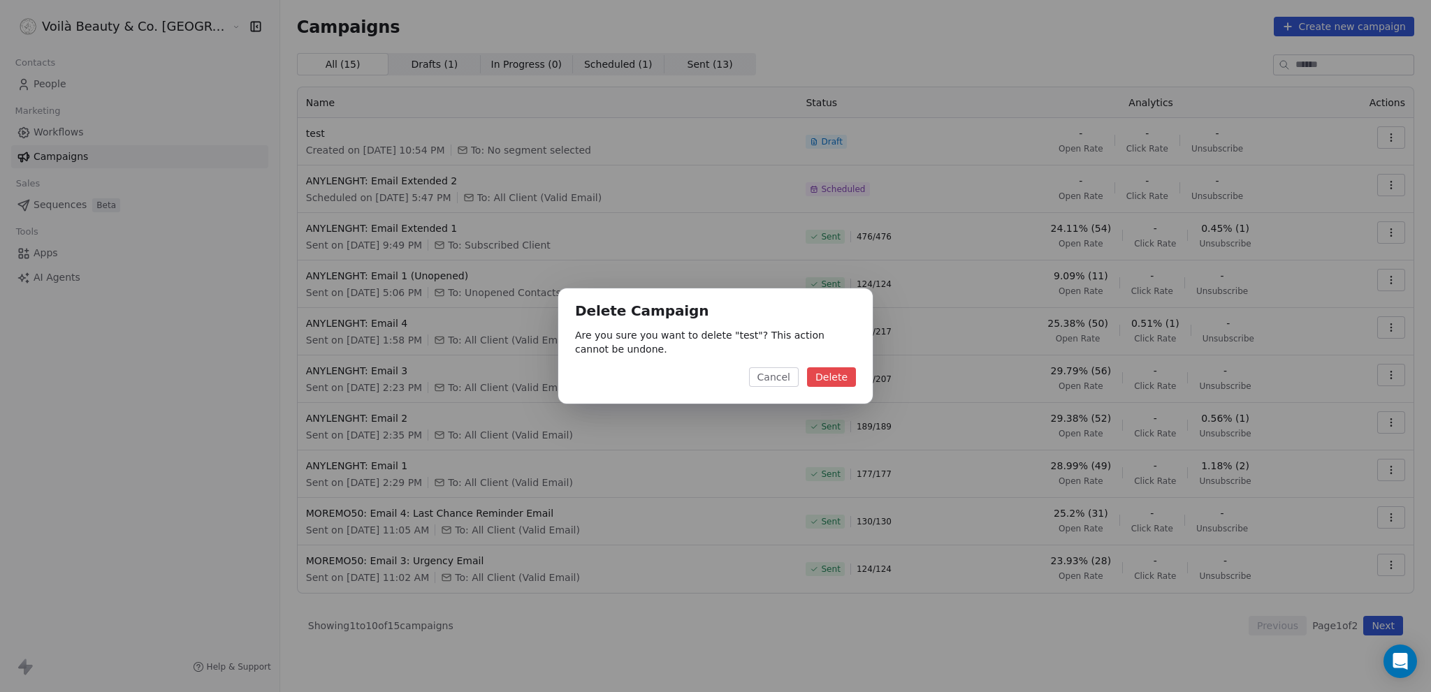
click at [826, 381] on button "Delete" at bounding box center [831, 378] width 49 height 20
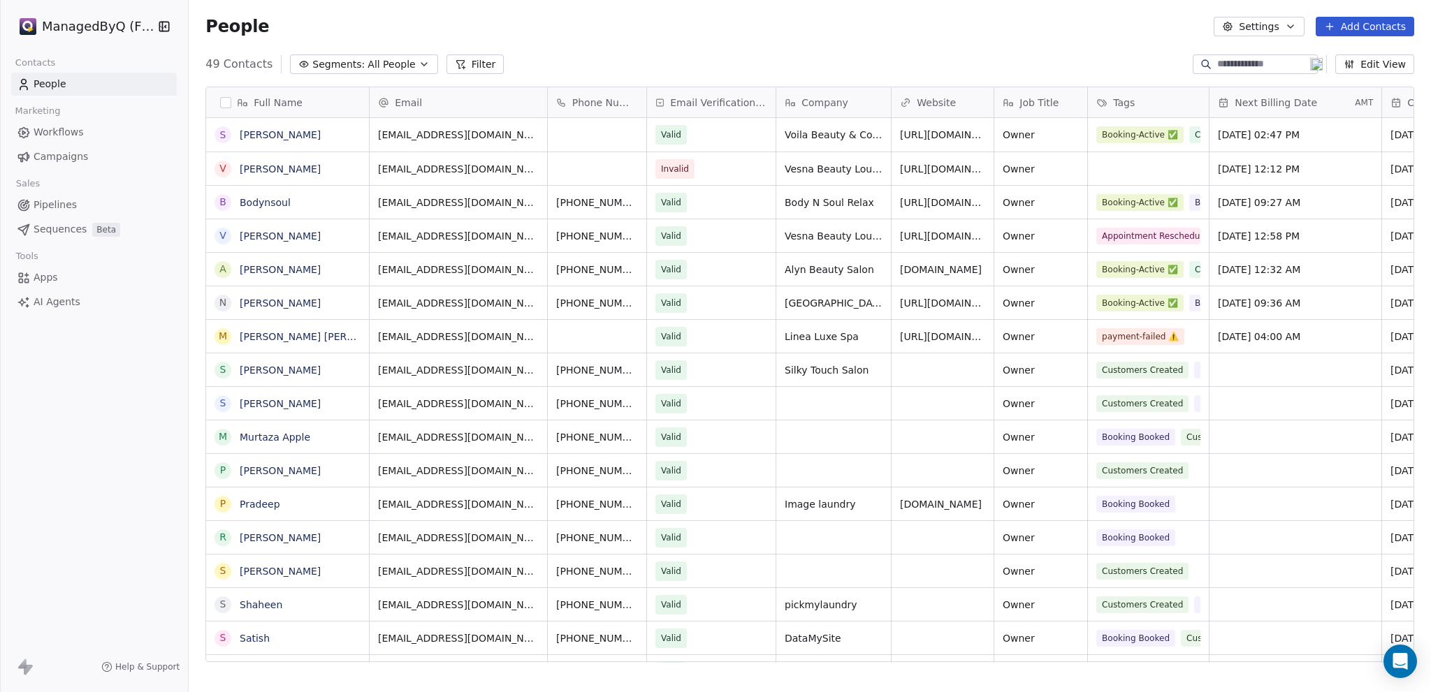
scroll to position [599, 1231]
click at [56, 159] on span "Campaigns" at bounding box center [61, 157] width 55 height 15
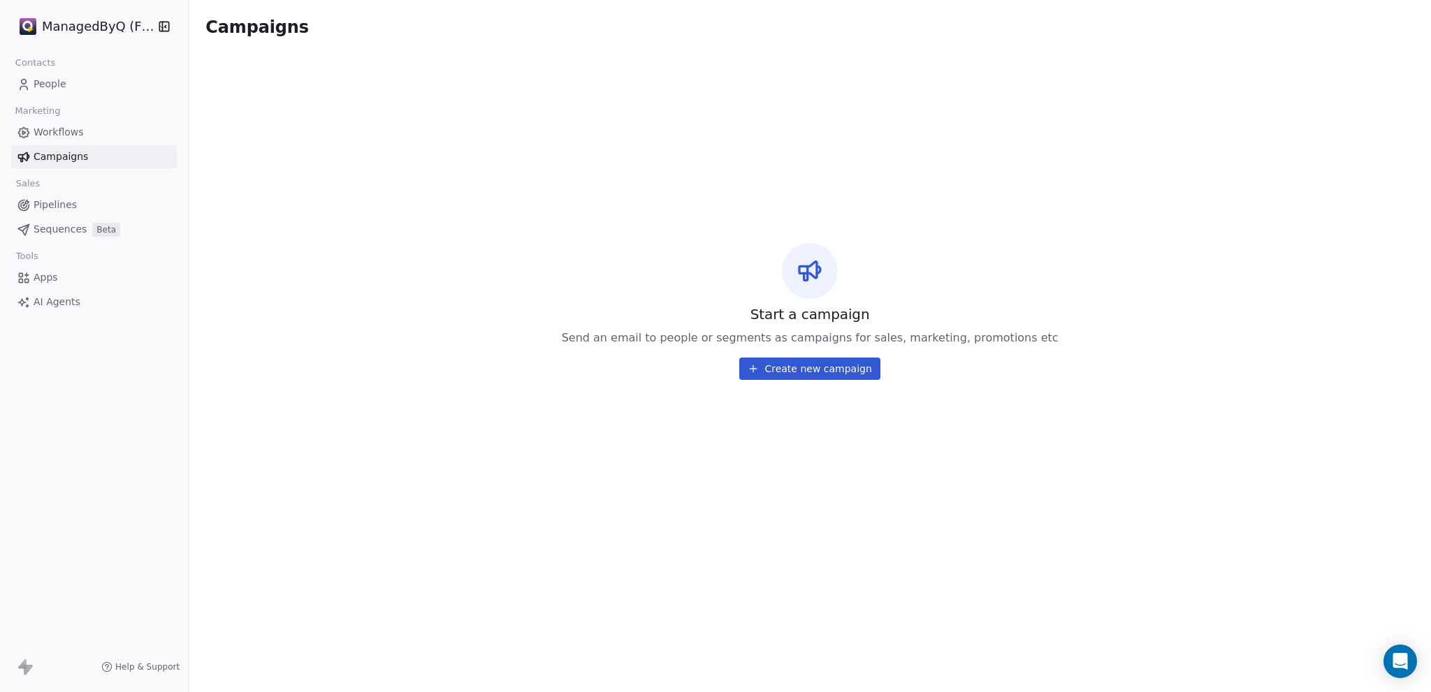
click at [67, 126] on span "Workflows" at bounding box center [59, 132] width 50 height 15
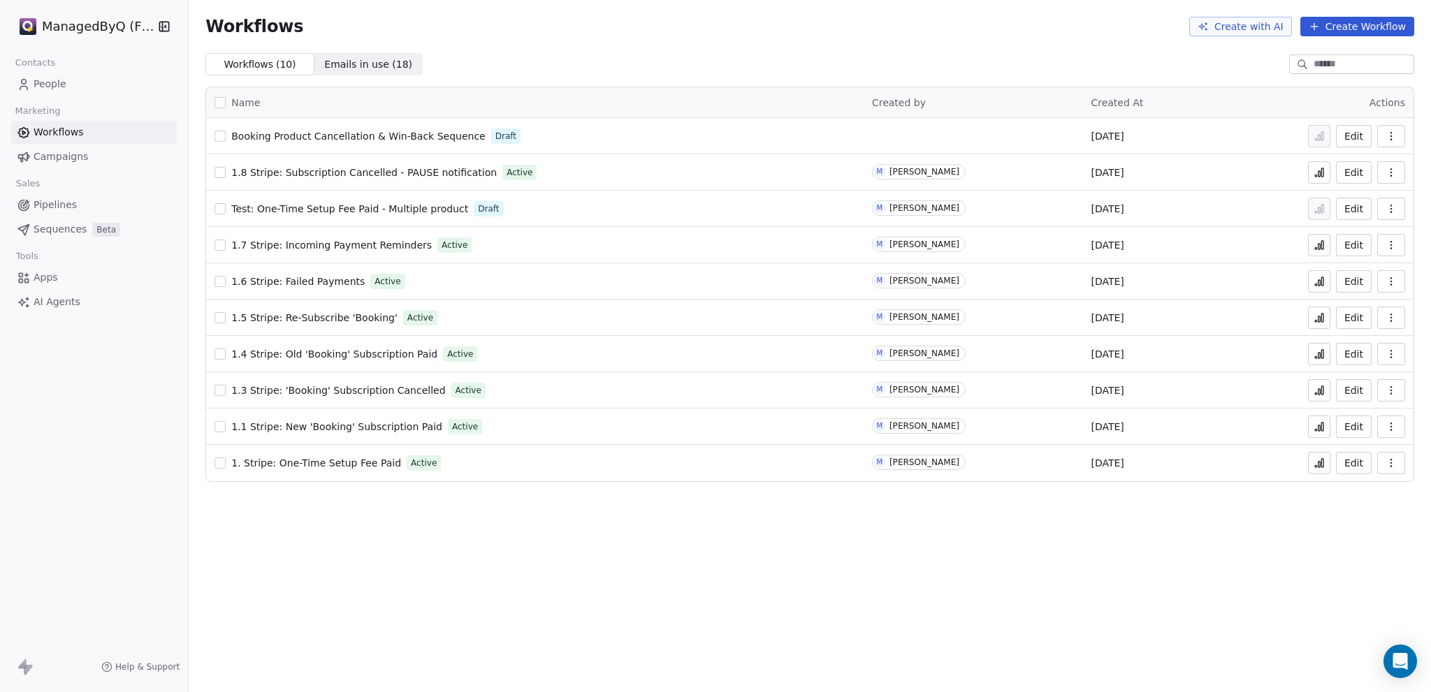
click at [319, 389] on span "1.3 Stripe: 'Booking' Subscription Cancelled" at bounding box center [338, 390] width 214 height 11
